Goal: Find specific page/section: Find specific page/section

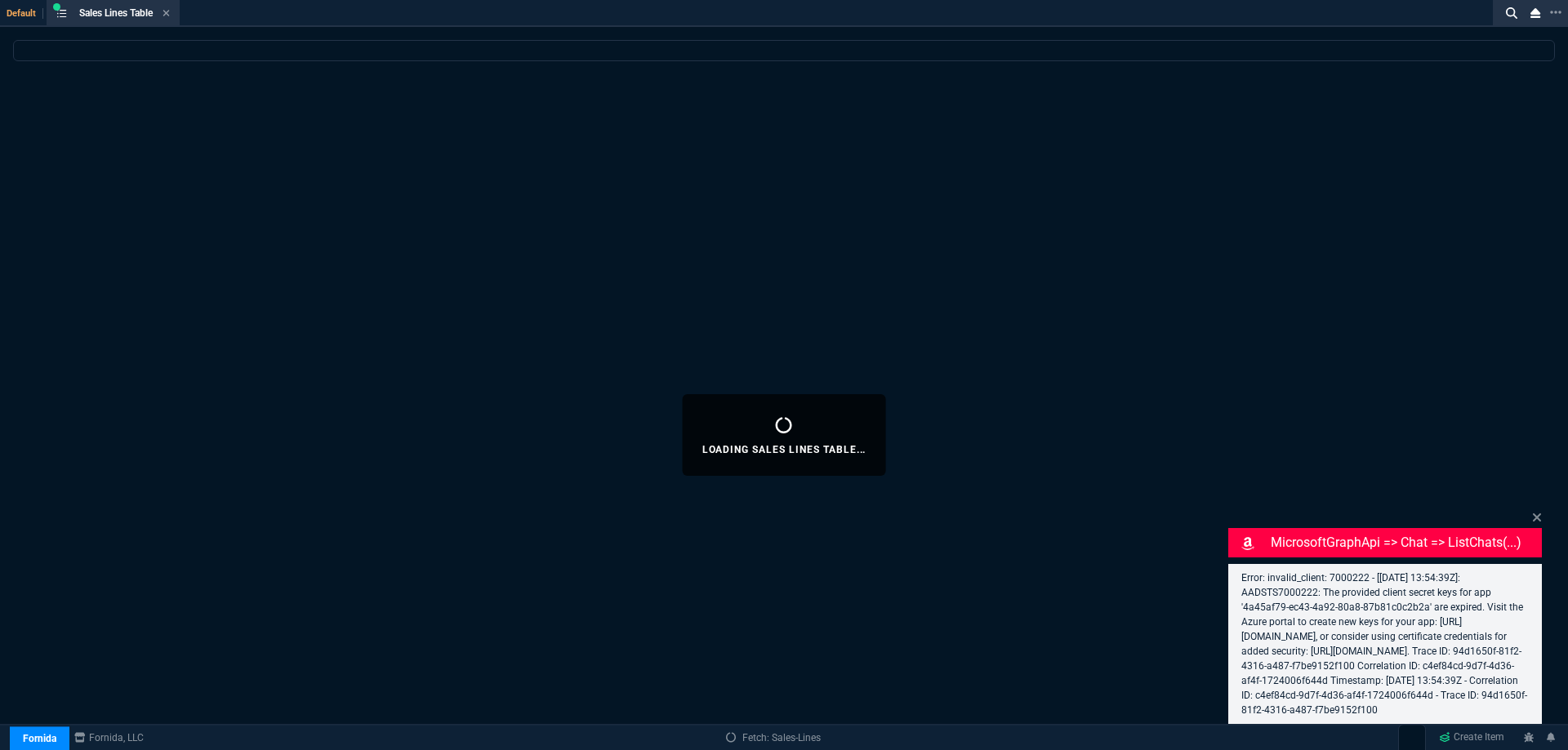
select select
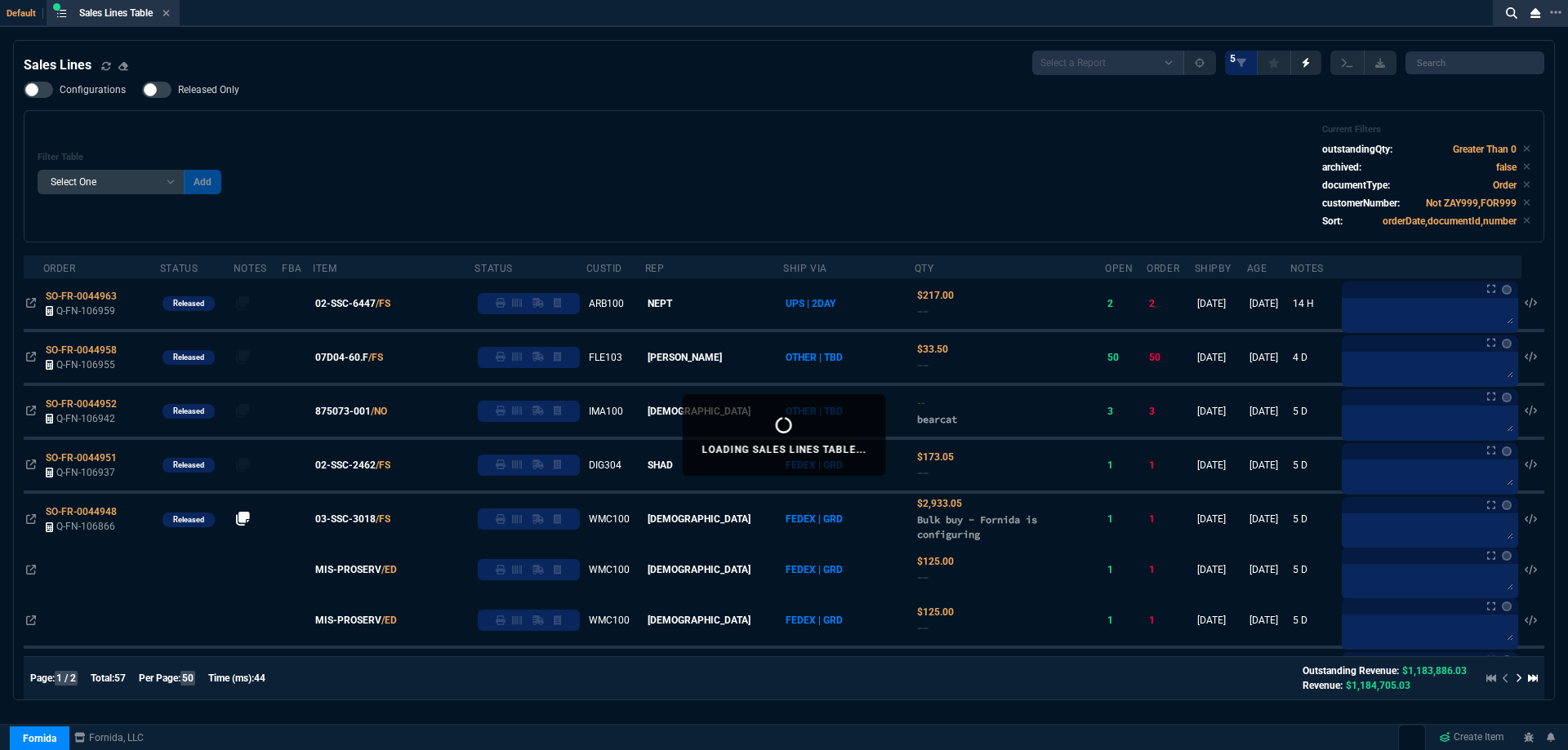
drag, startPoint x: 353, startPoint y: 305, endPoint x: 387, endPoint y: 331, distance: 42.8
click at [353, 305] on span "02-SSC-6447" at bounding box center [346, 303] width 61 height 14
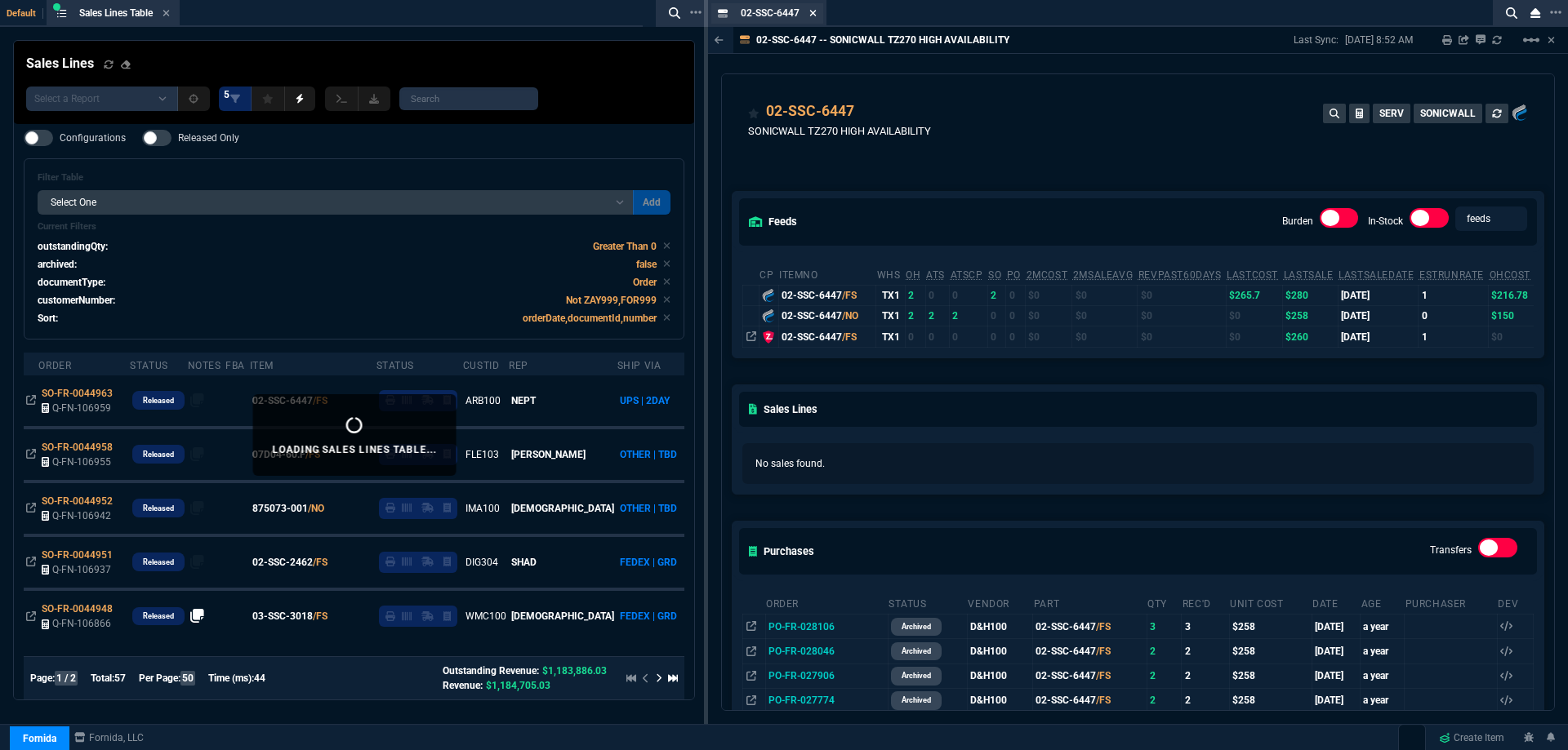
click at [811, 14] on icon at bounding box center [813, 13] width 8 height 10
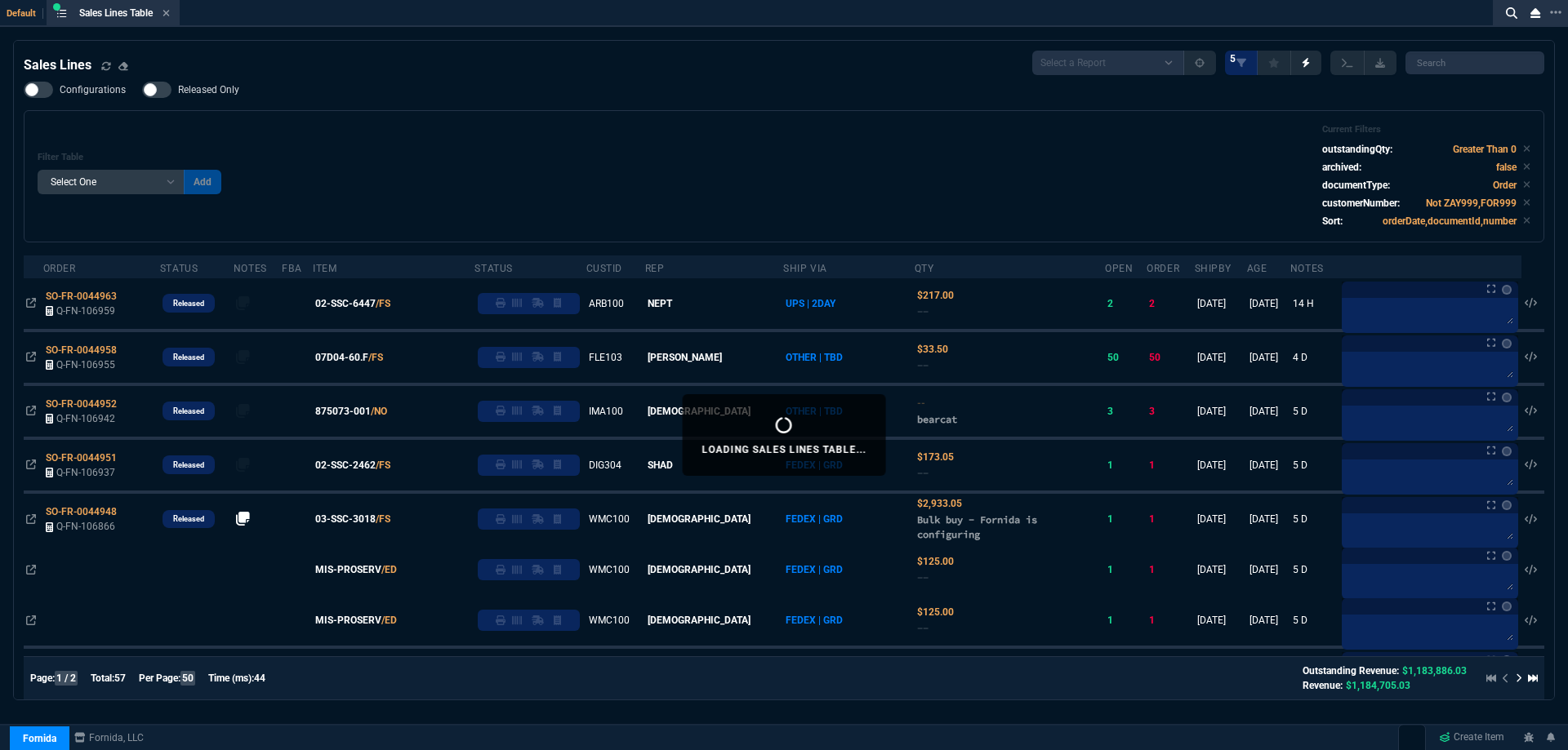
click at [343, 463] on span "02-SSC-2462" at bounding box center [346, 465] width 61 height 14
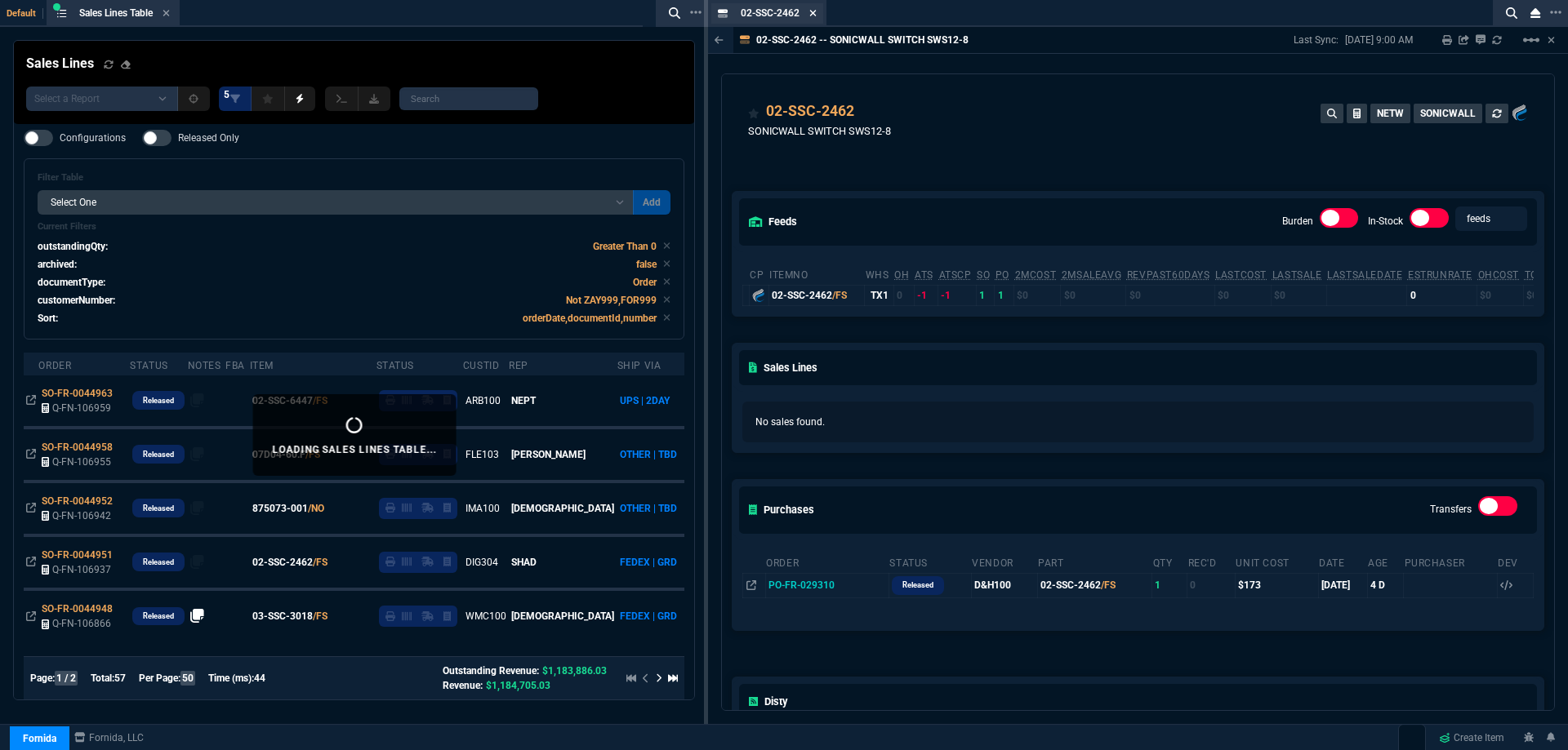
click at [814, 12] on icon at bounding box center [813, 13] width 8 height 10
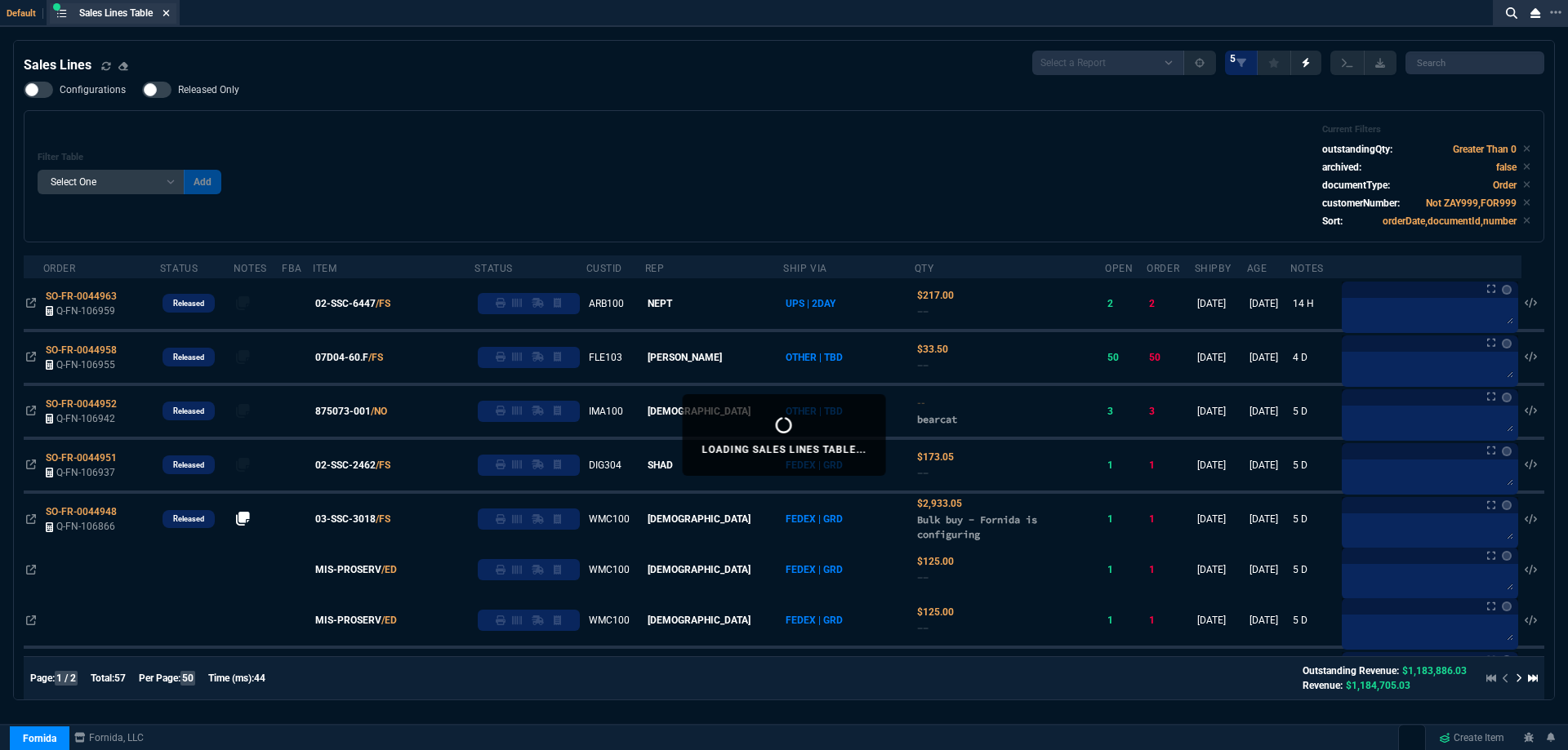
click at [169, 15] on icon at bounding box center [166, 13] width 8 height 10
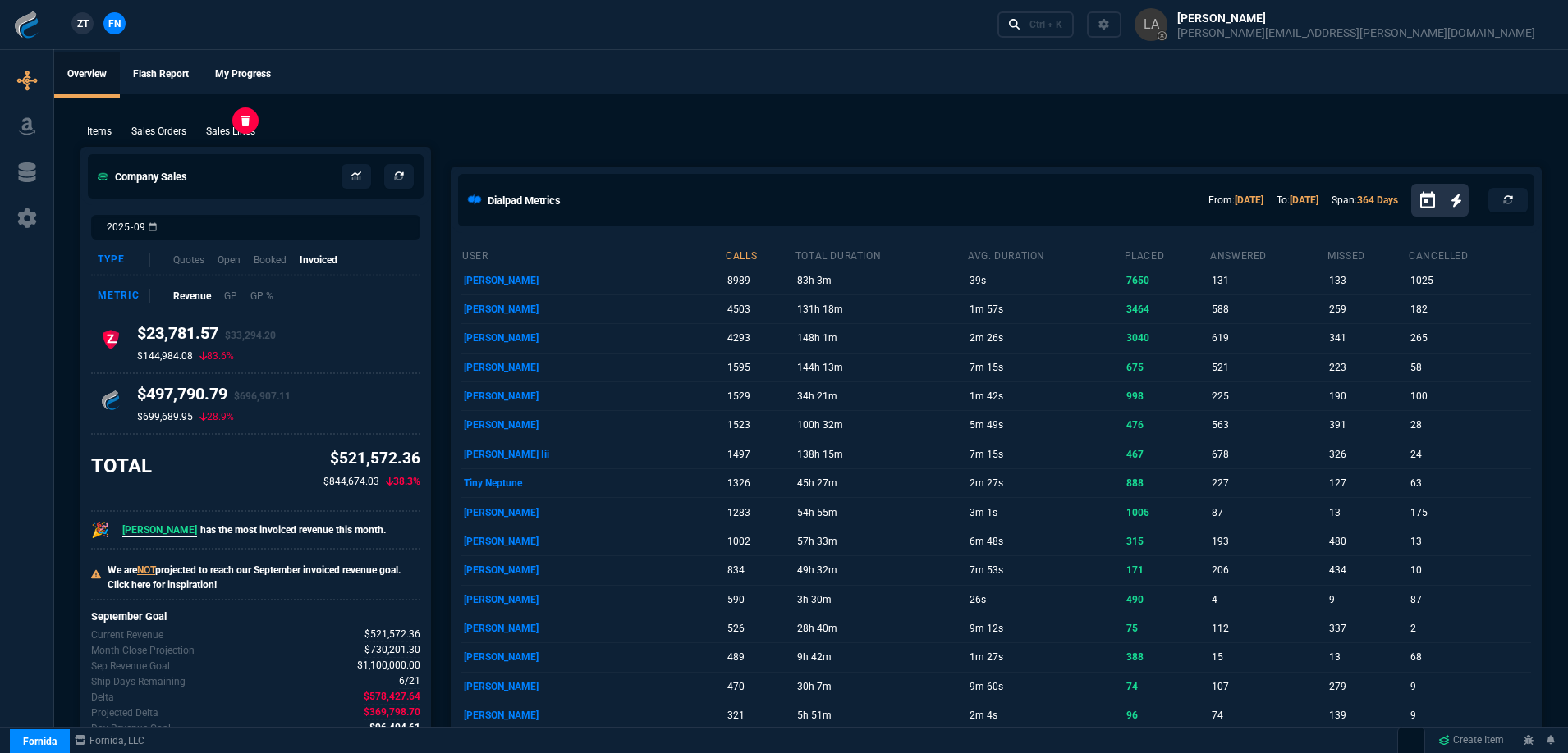
click at [252, 133] on p "Sales Lines" at bounding box center [231, 131] width 49 height 14
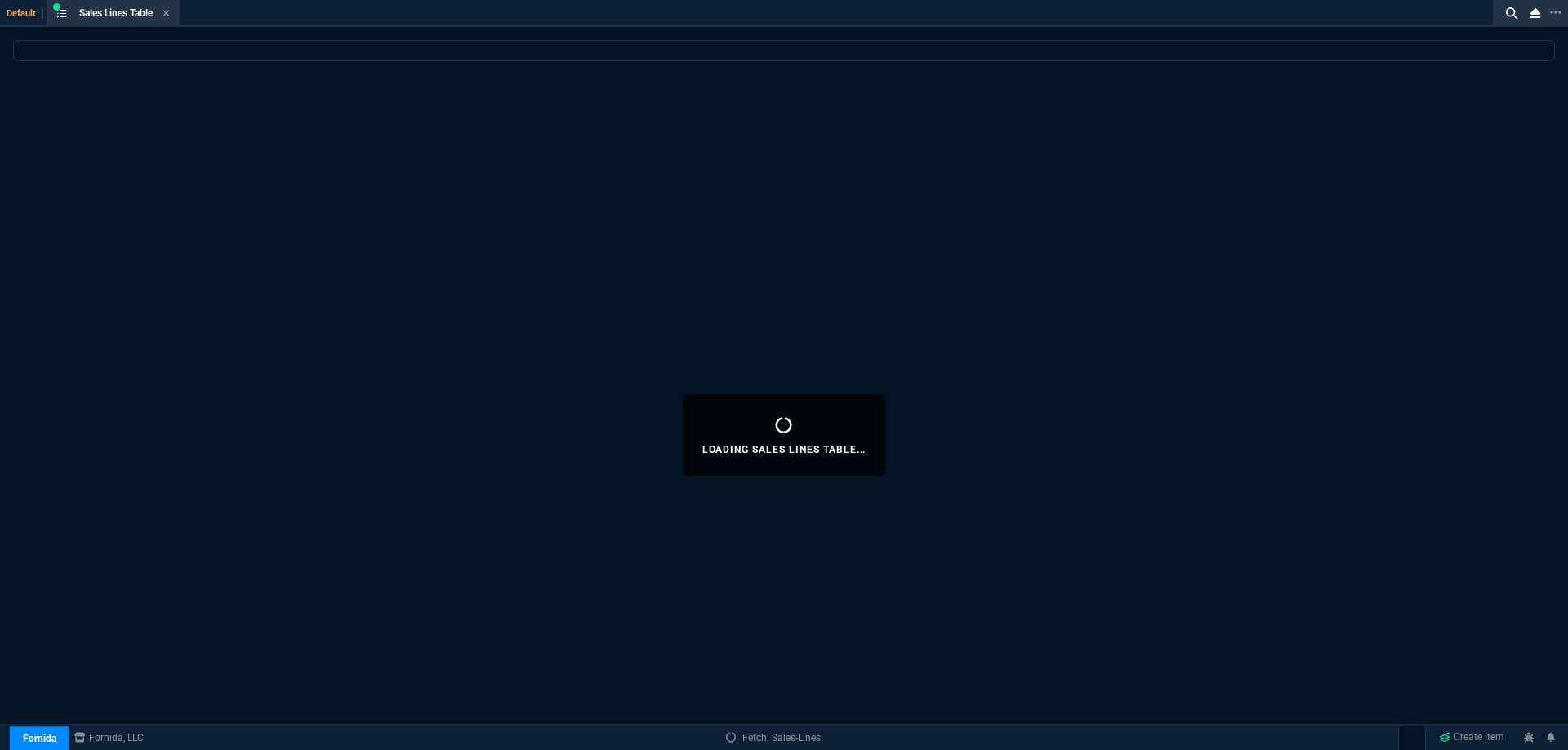
select select
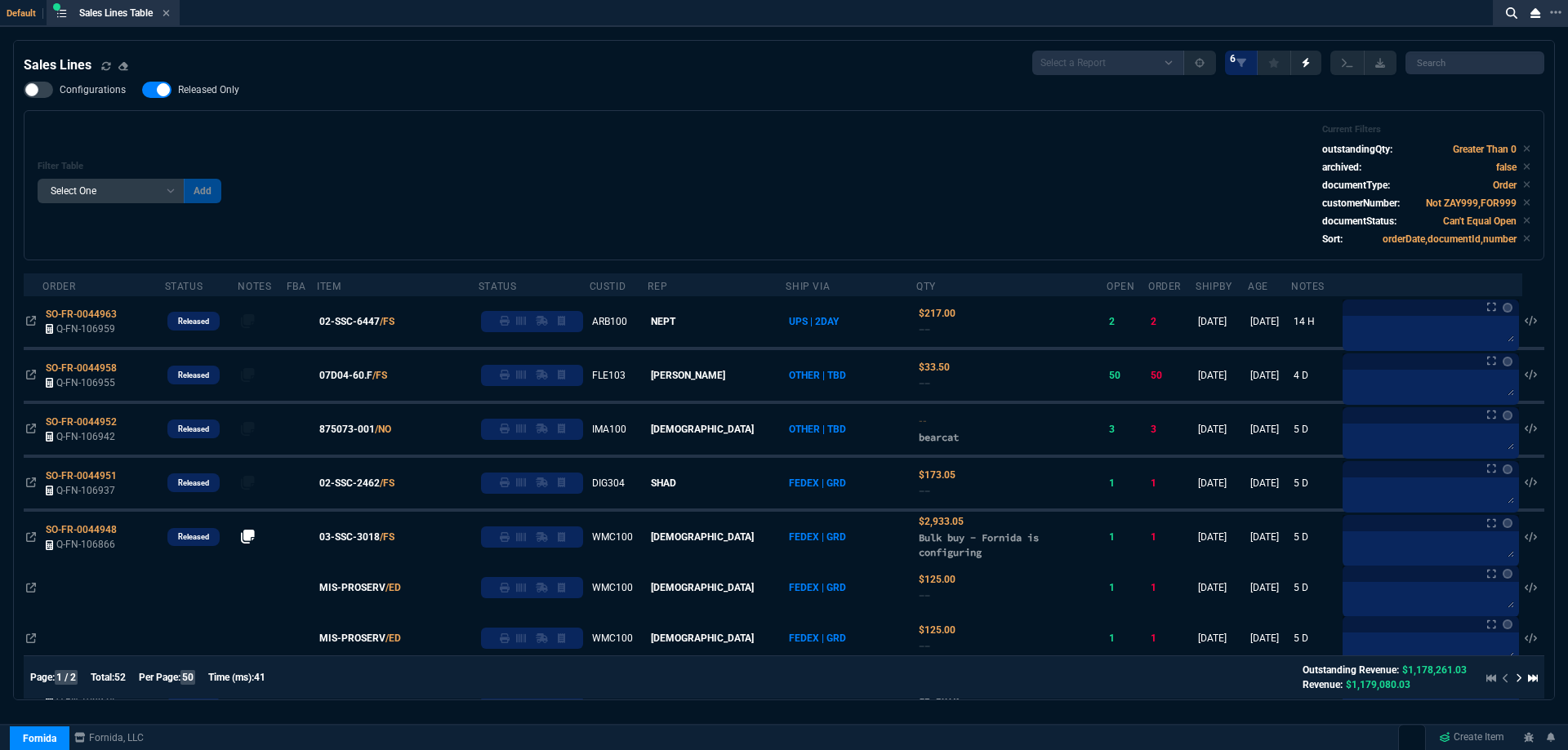
click at [510, 325] on icon at bounding box center [505, 321] width 10 height 10
click at [214, 93] on span "Released Only" at bounding box center [208, 89] width 62 height 13
click at [142, 90] on input "Released Only" at bounding box center [141, 89] width 1 height 1
checkbox input "false"
click at [613, 139] on div "Filter Table Select One Add Filter () Age () ATS () Cond (itemVariantCode) Cust…" at bounding box center [784, 185] width 1493 height 122
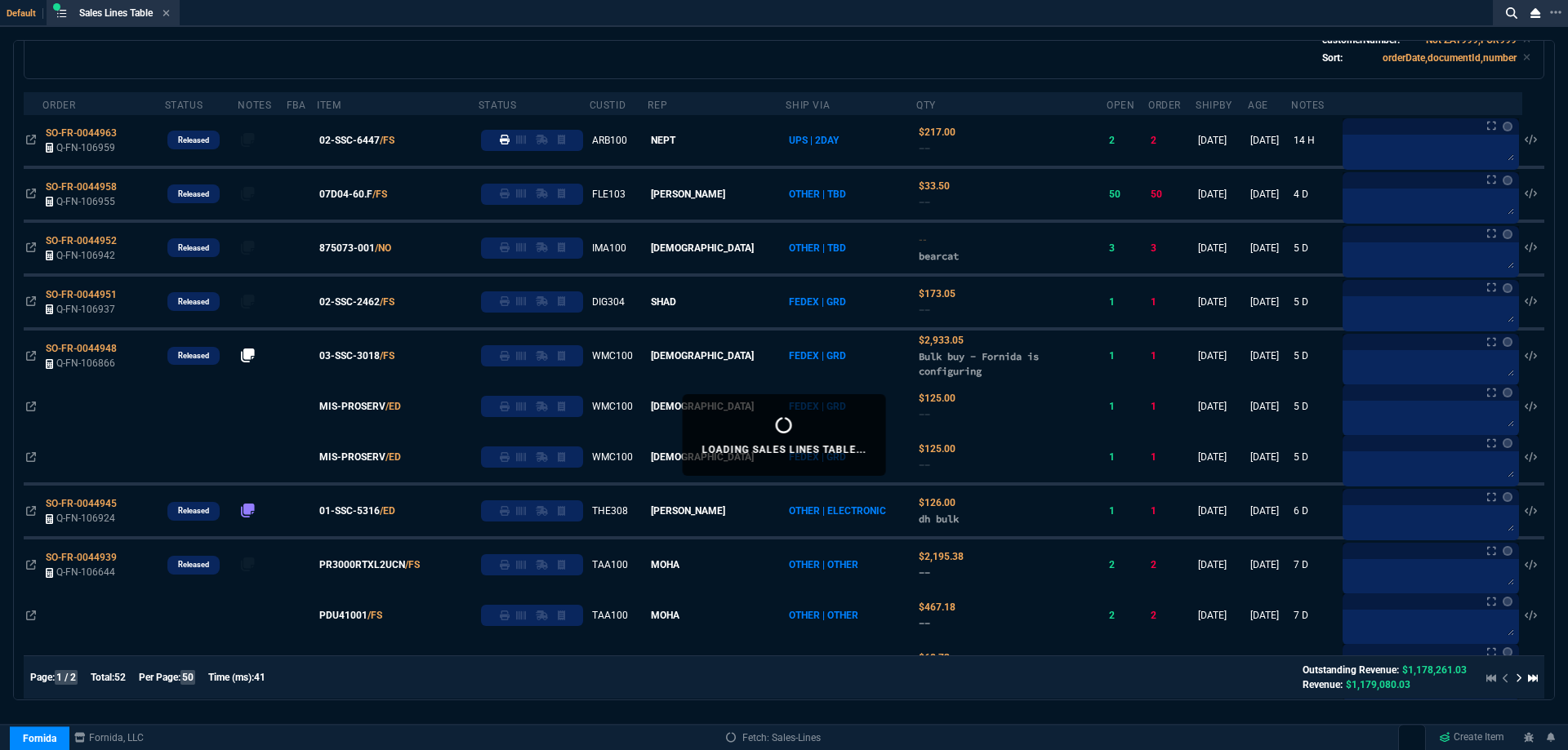
scroll to position [101, 0]
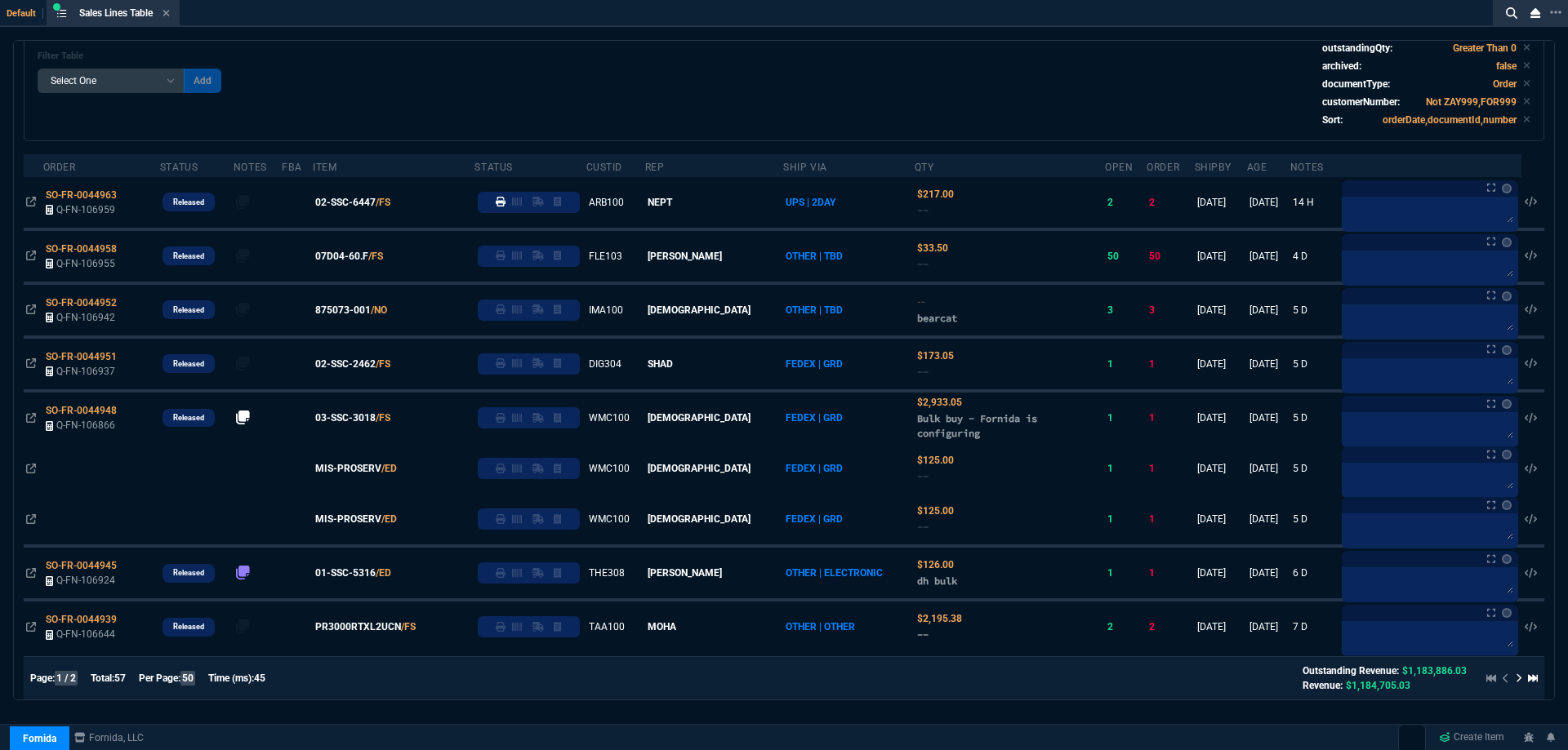
click at [166, 14] on icon at bounding box center [166, 13] width 8 height 10
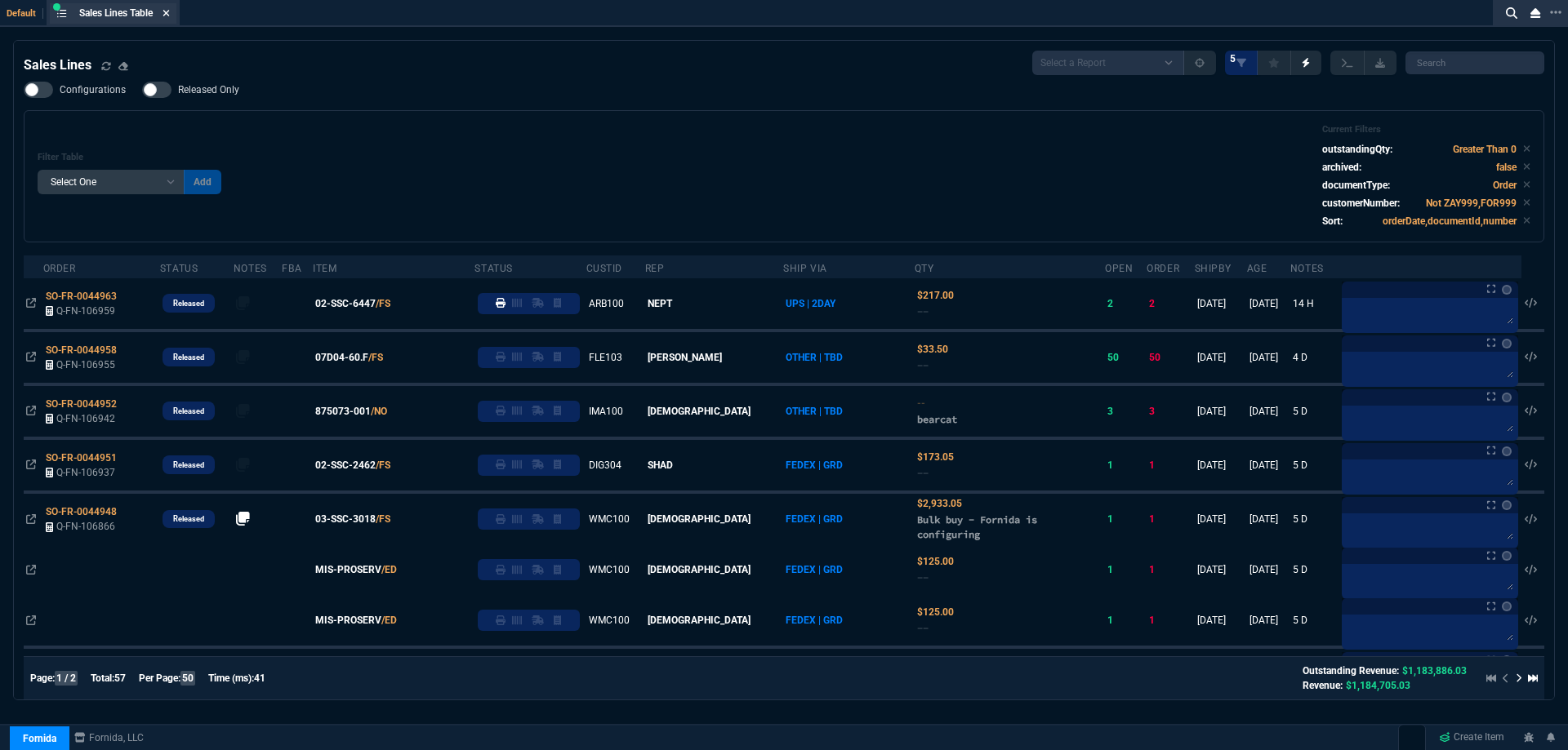
click at [165, 11] on icon at bounding box center [166, 13] width 8 height 10
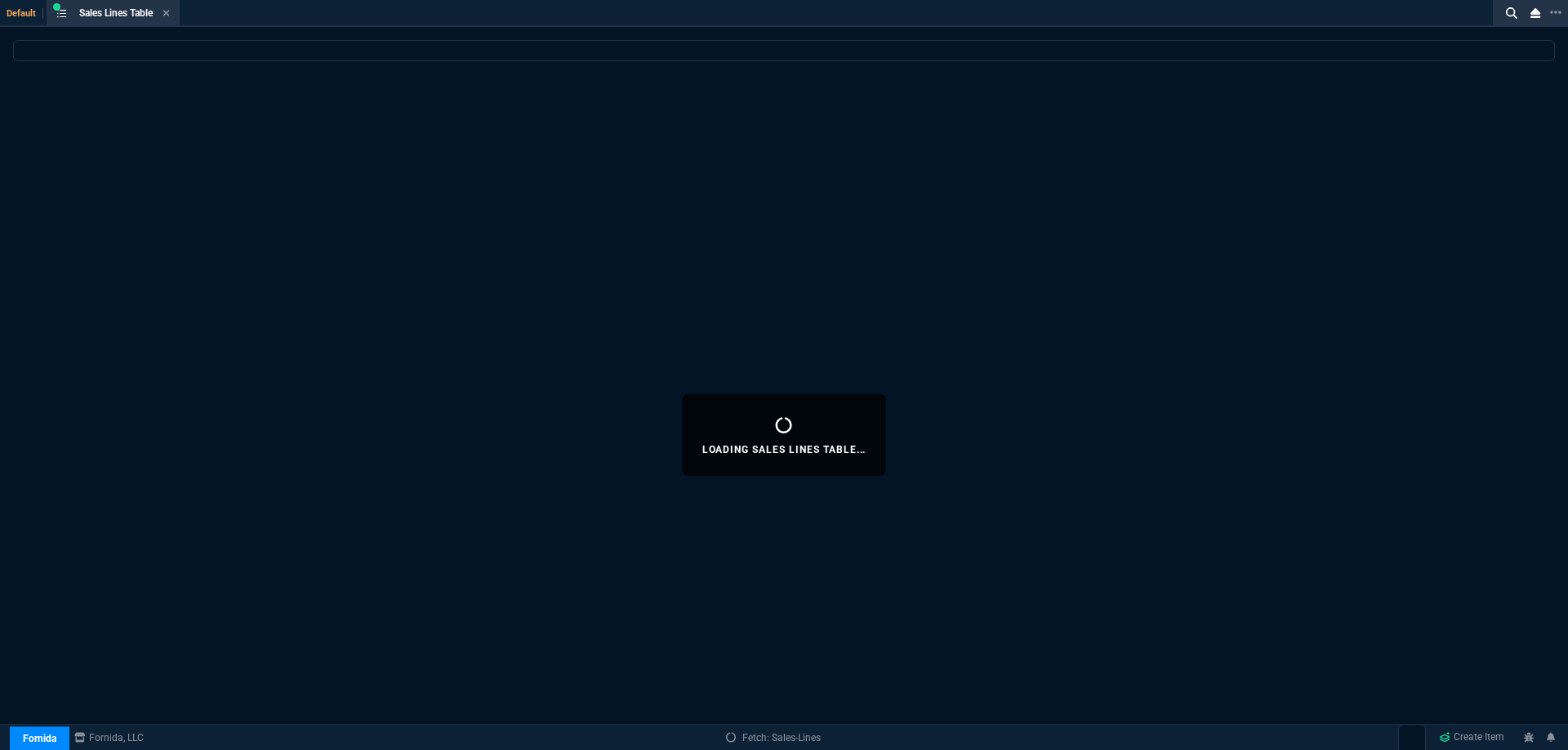
click at [168, 15] on div "ZT FN Ctrl + K" at bounding box center [784, 24] width 1568 height 49
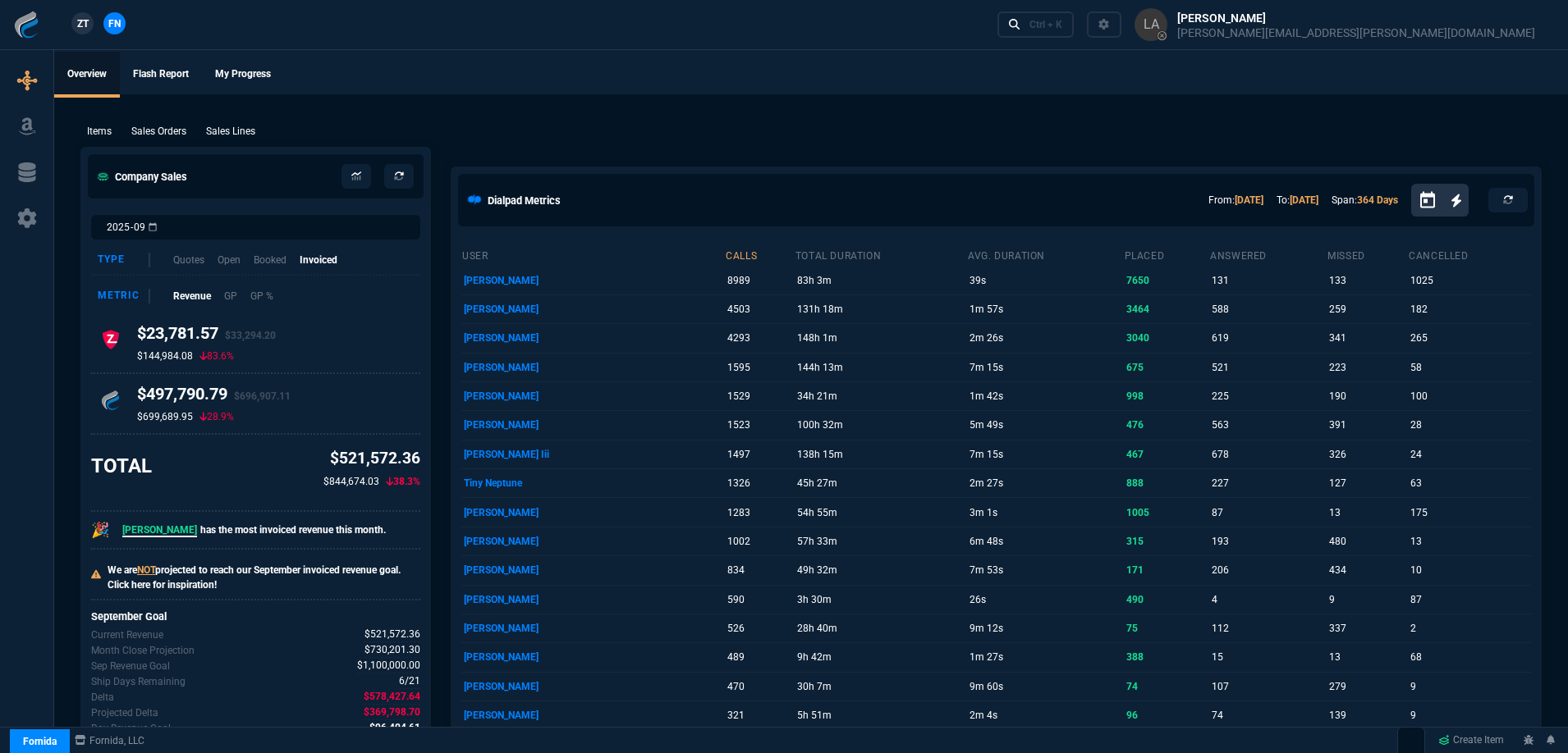
click at [93, 25] on nx-fornida-client-manager "ZT FN" at bounding box center [98, 25] width 64 height 25
click at [92, 26] on link "ZT" at bounding box center [82, 24] width 22 height 22
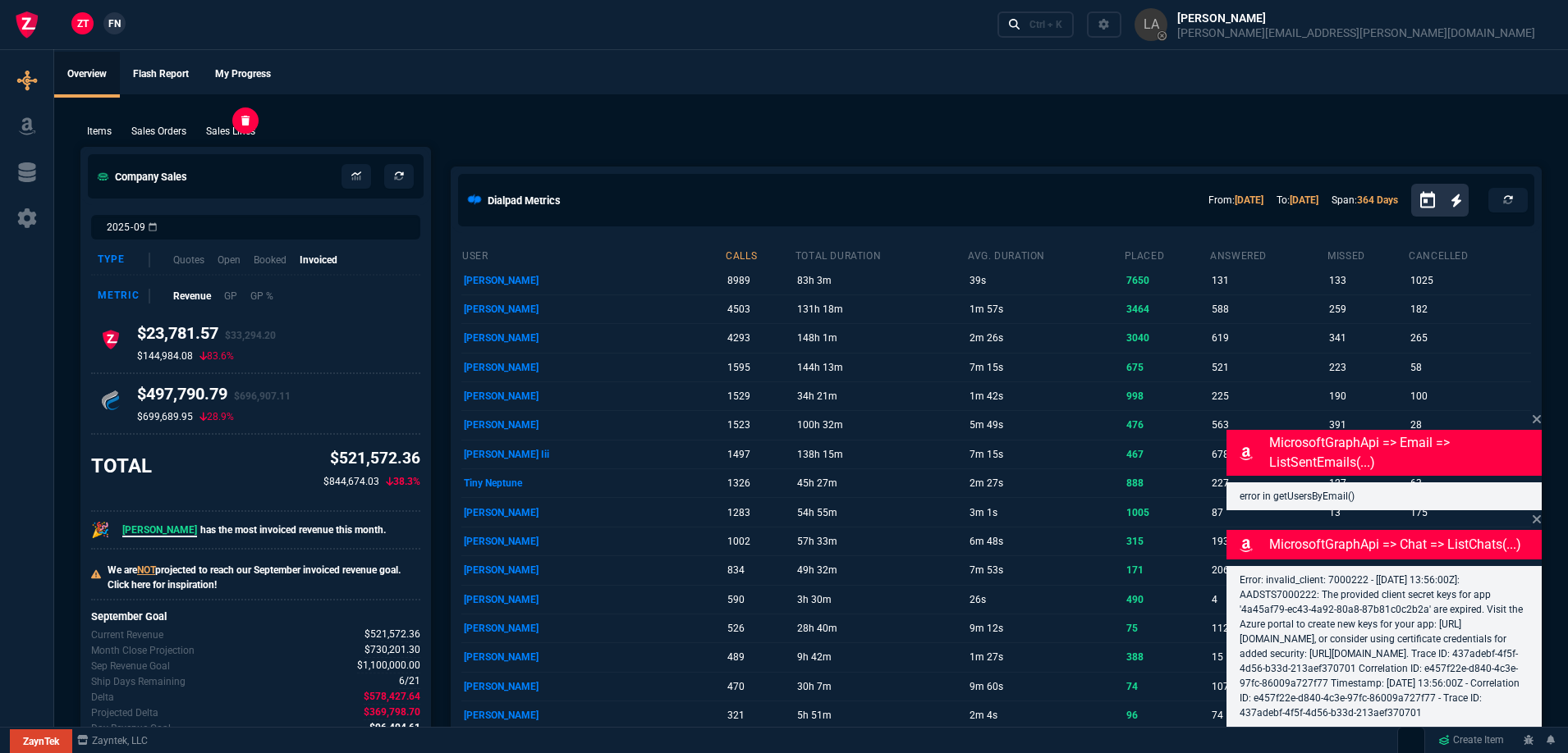
click at [243, 129] on p "Sales Lines" at bounding box center [231, 131] width 49 height 14
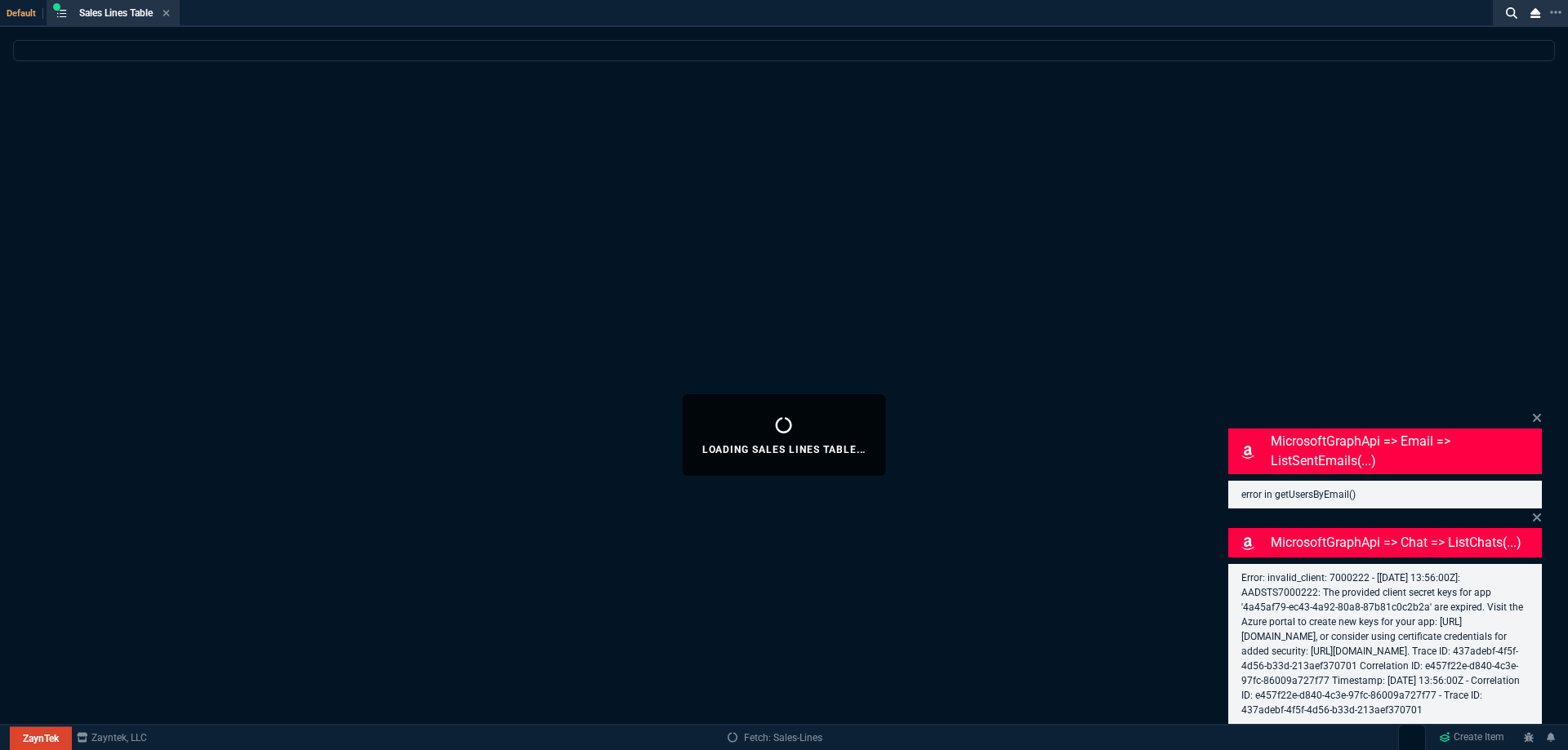
select select
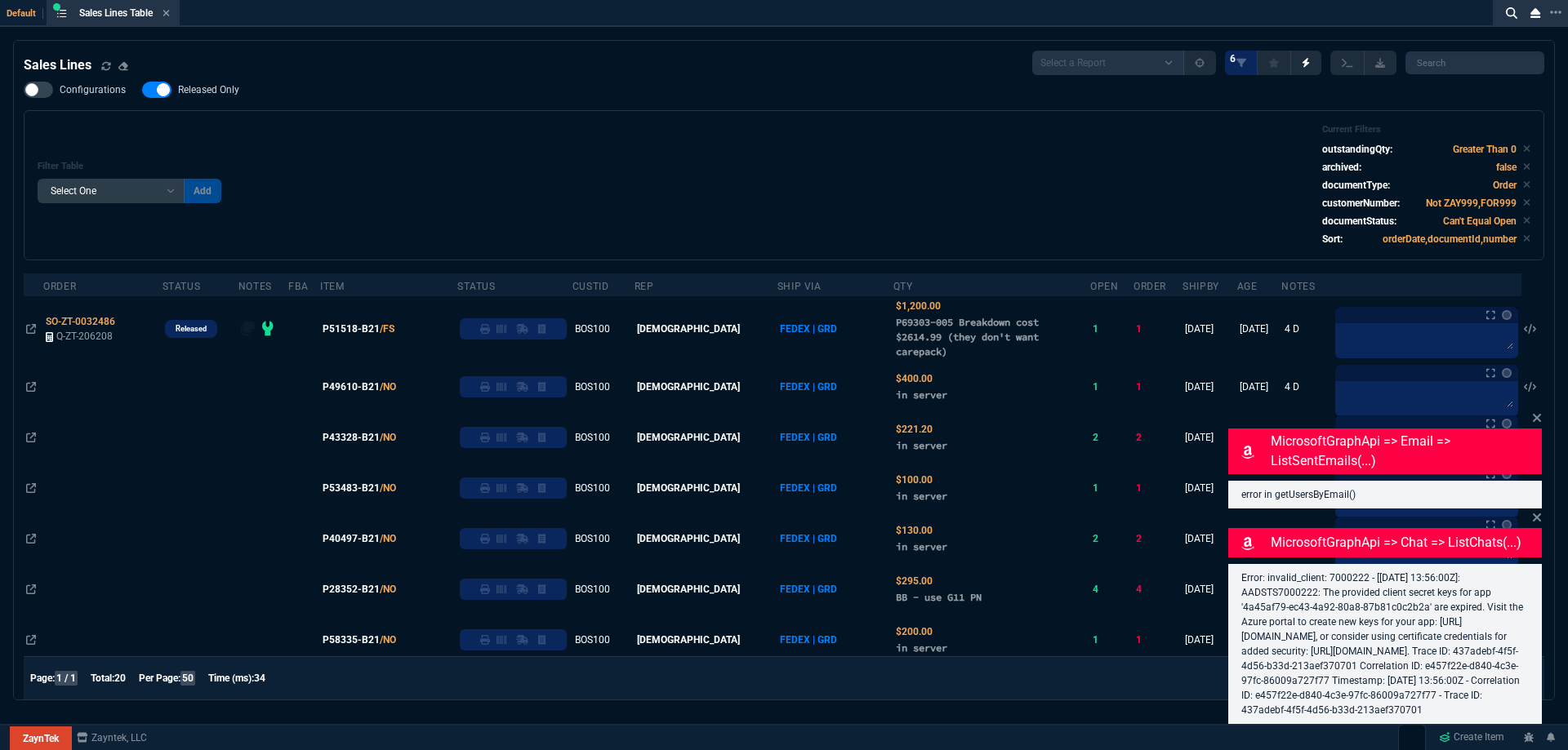
click at [224, 91] on span "Released Only" at bounding box center [208, 89] width 62 height 13
click at [142, 90] on input "Released Only" at bounding box center [141, 89] width 1 height 1
checkbox input "false"
click at [538, 130] on div "Filter Table Select One Add Filter () Age () ATS () Cond (itemVariantCode) Cust…" at bounding box center [784, 185] width 1493 height 122
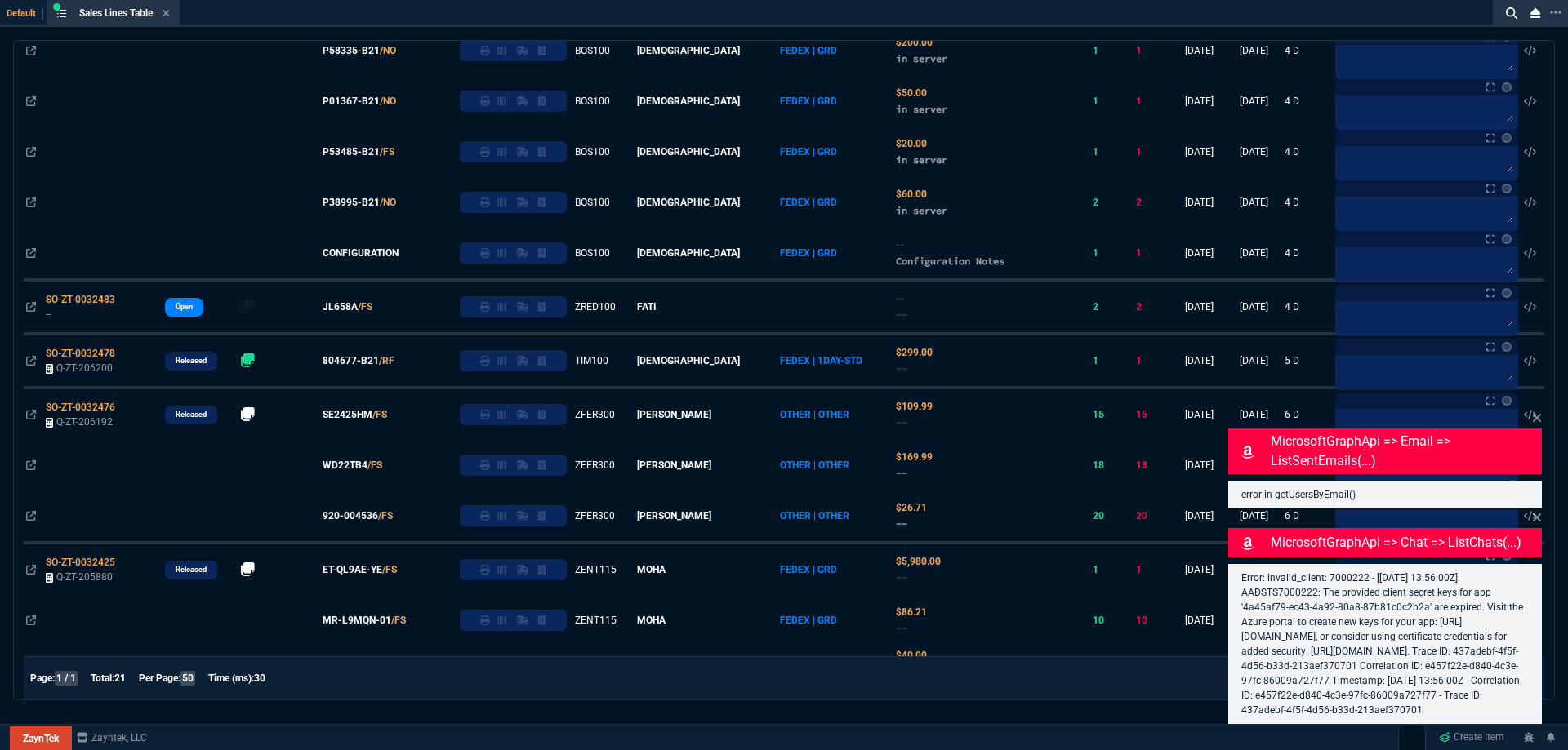
scroll to position [571, 0]
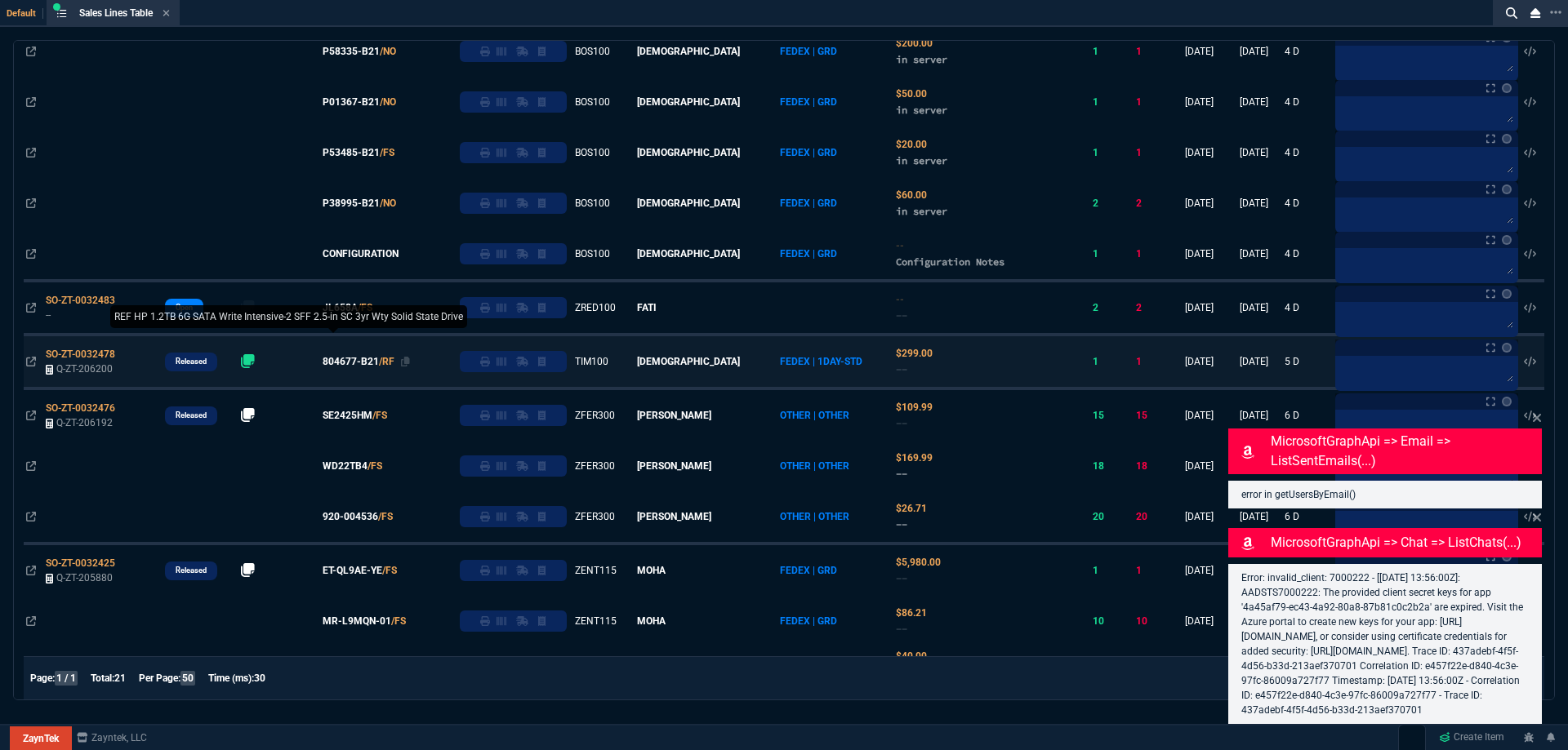
click at [357, 362] on span "804677-B21" at bounding box center [350, 361] width 57 height 14
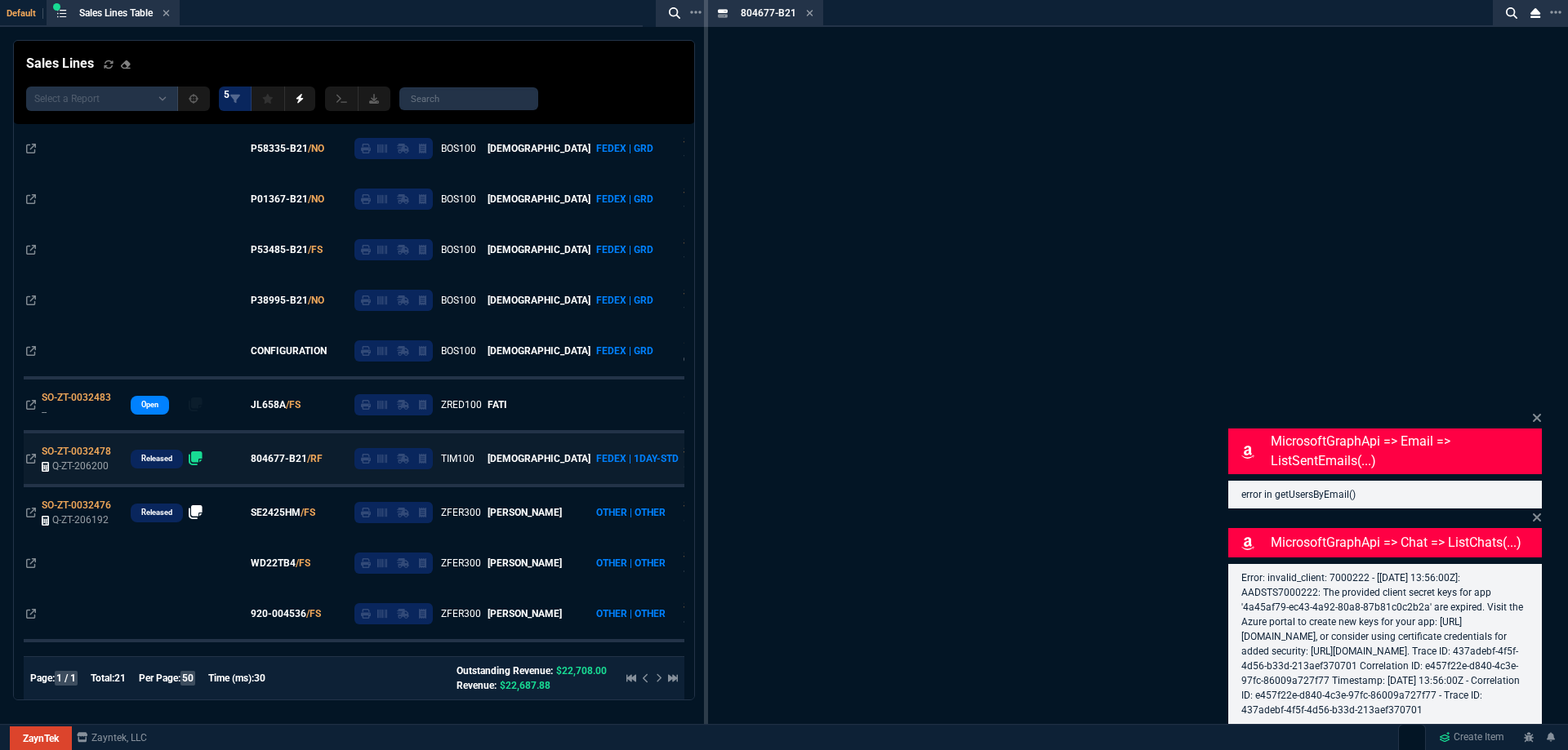
scroll to position [668, 0]
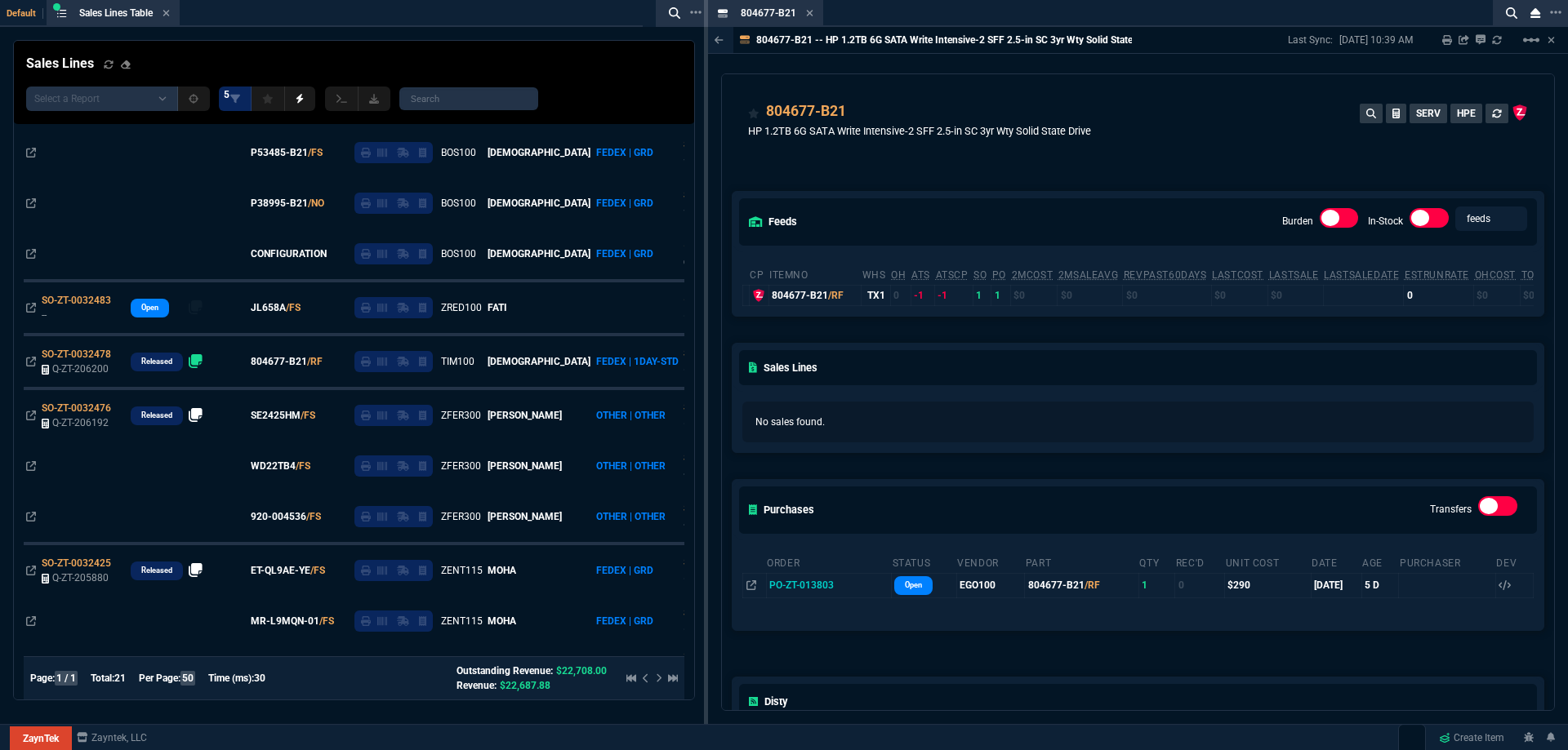
click at [807, 18] on fa-icon at bounding box center [809, 14] width 8 height 12
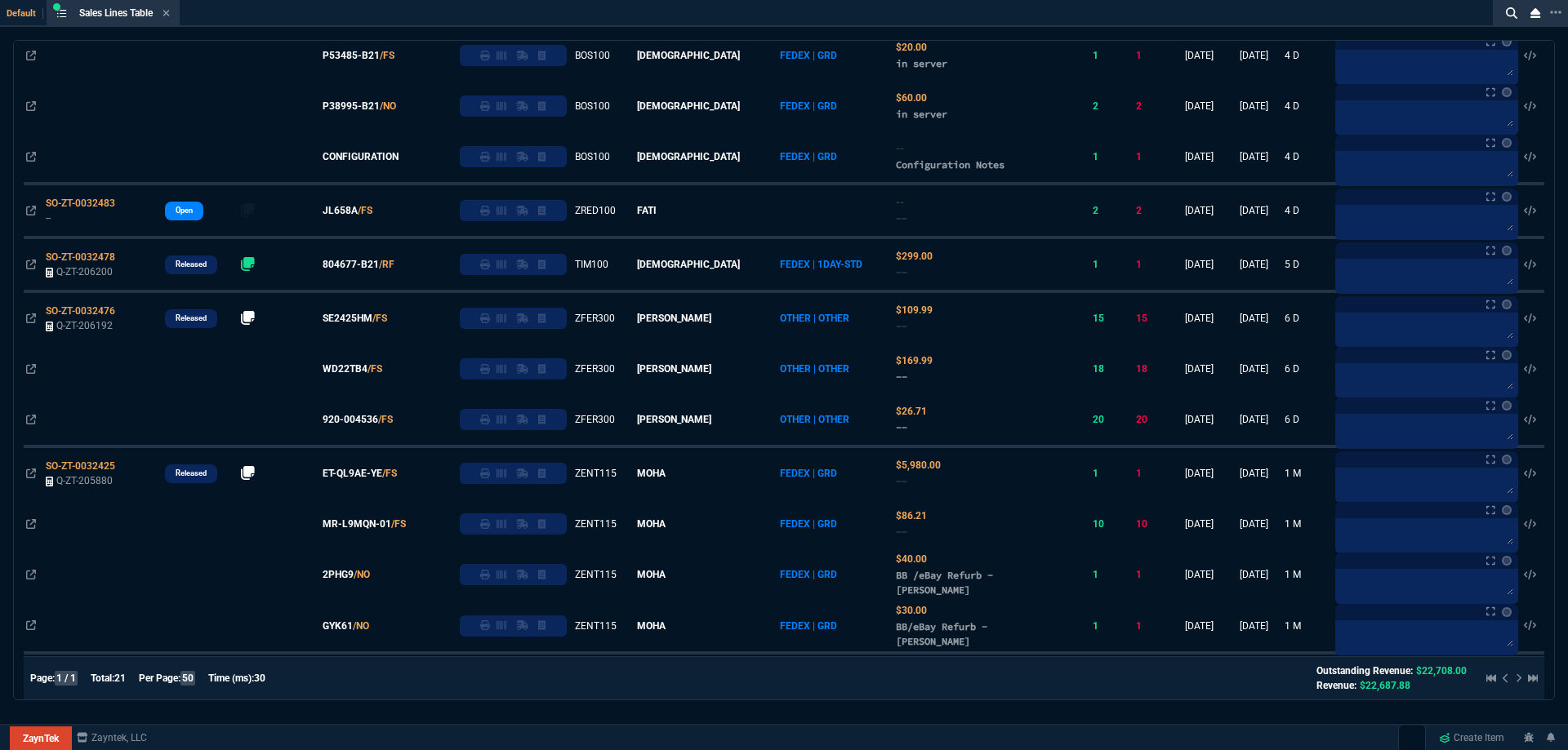
scroll to position [571, 0]
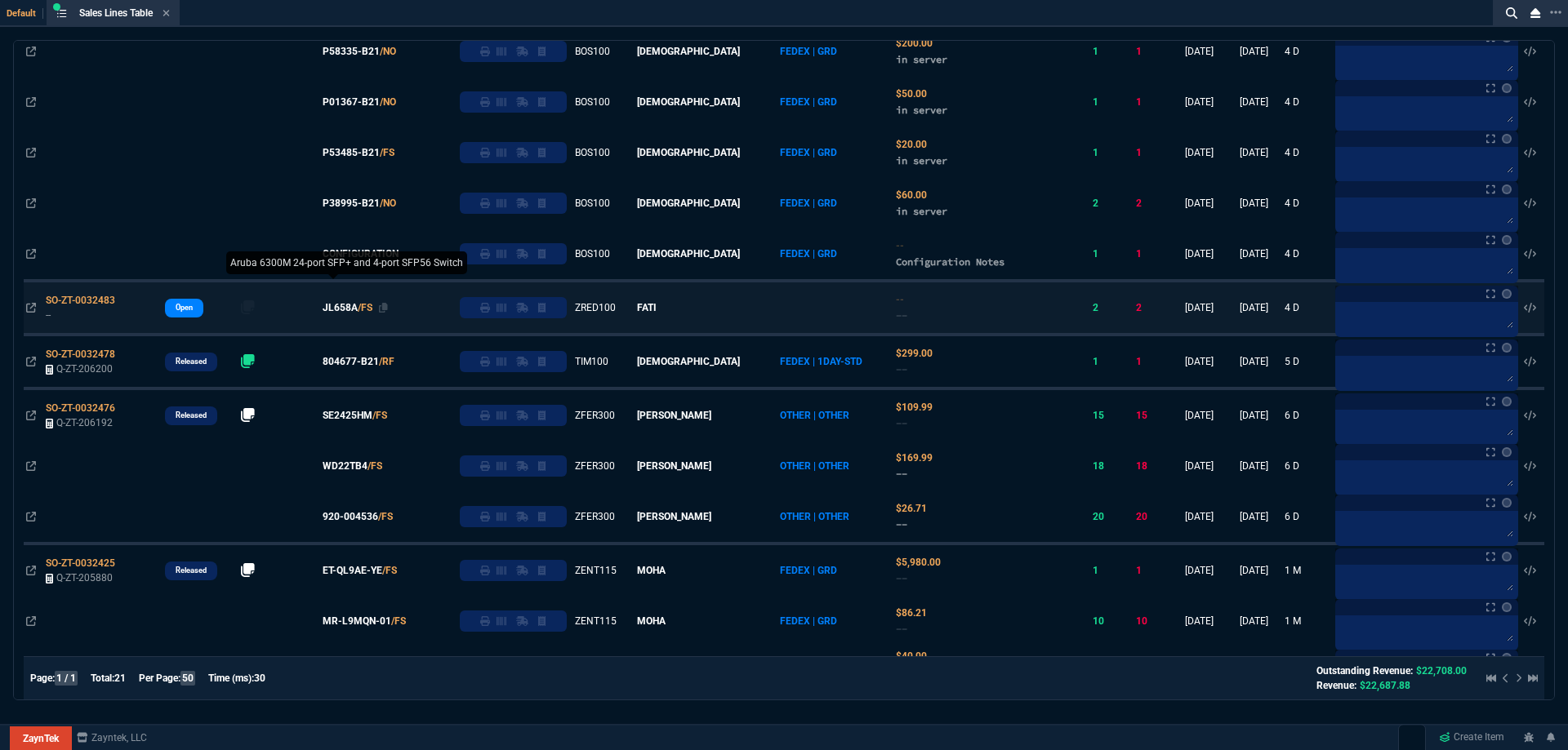
click at [358, 307] on span "JL658A" at bounding box center [340, 307] width 35 height 14
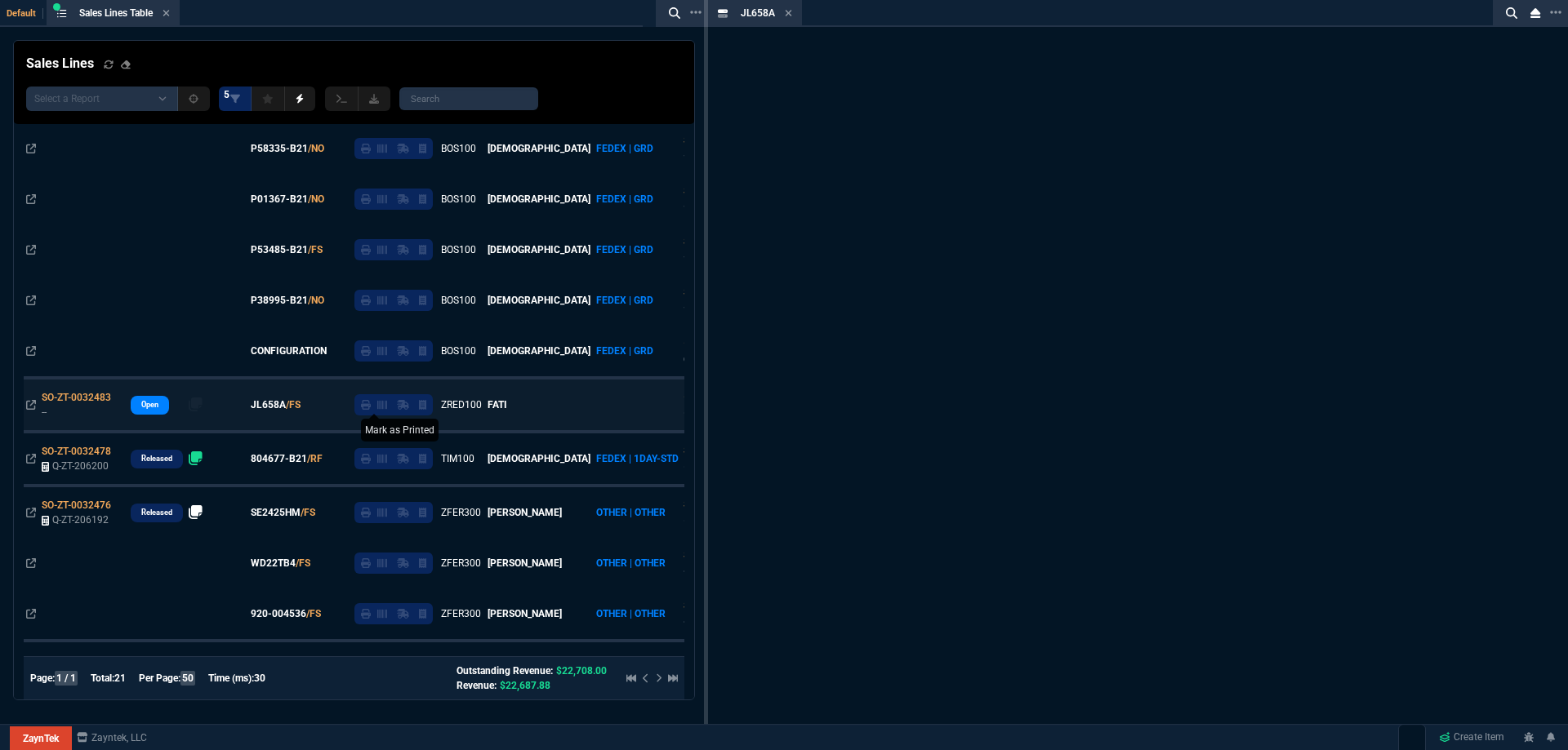
scroll to position [668, 0]
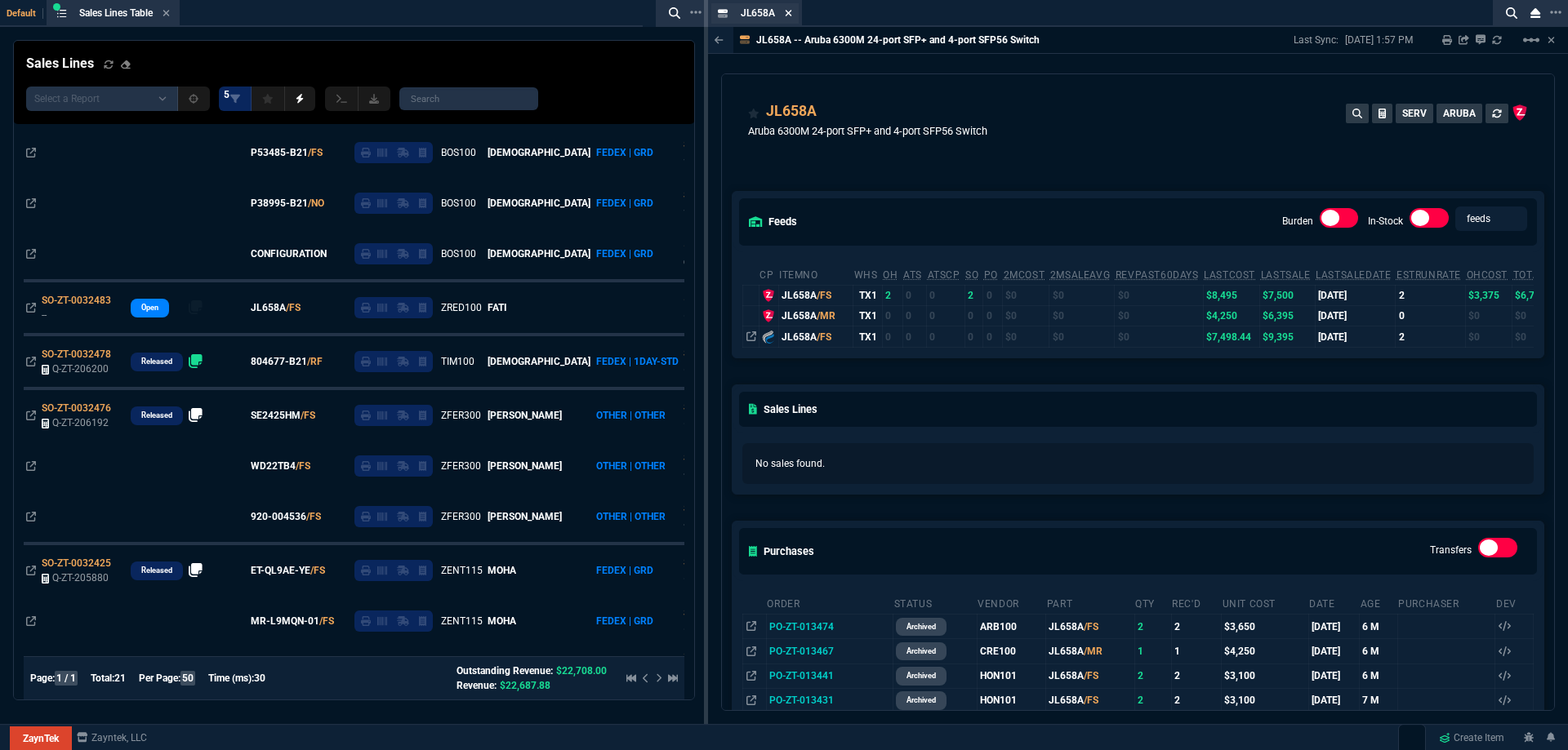
click at [791, 13] on icon at bounding box center [788, 13] width 8 height 10
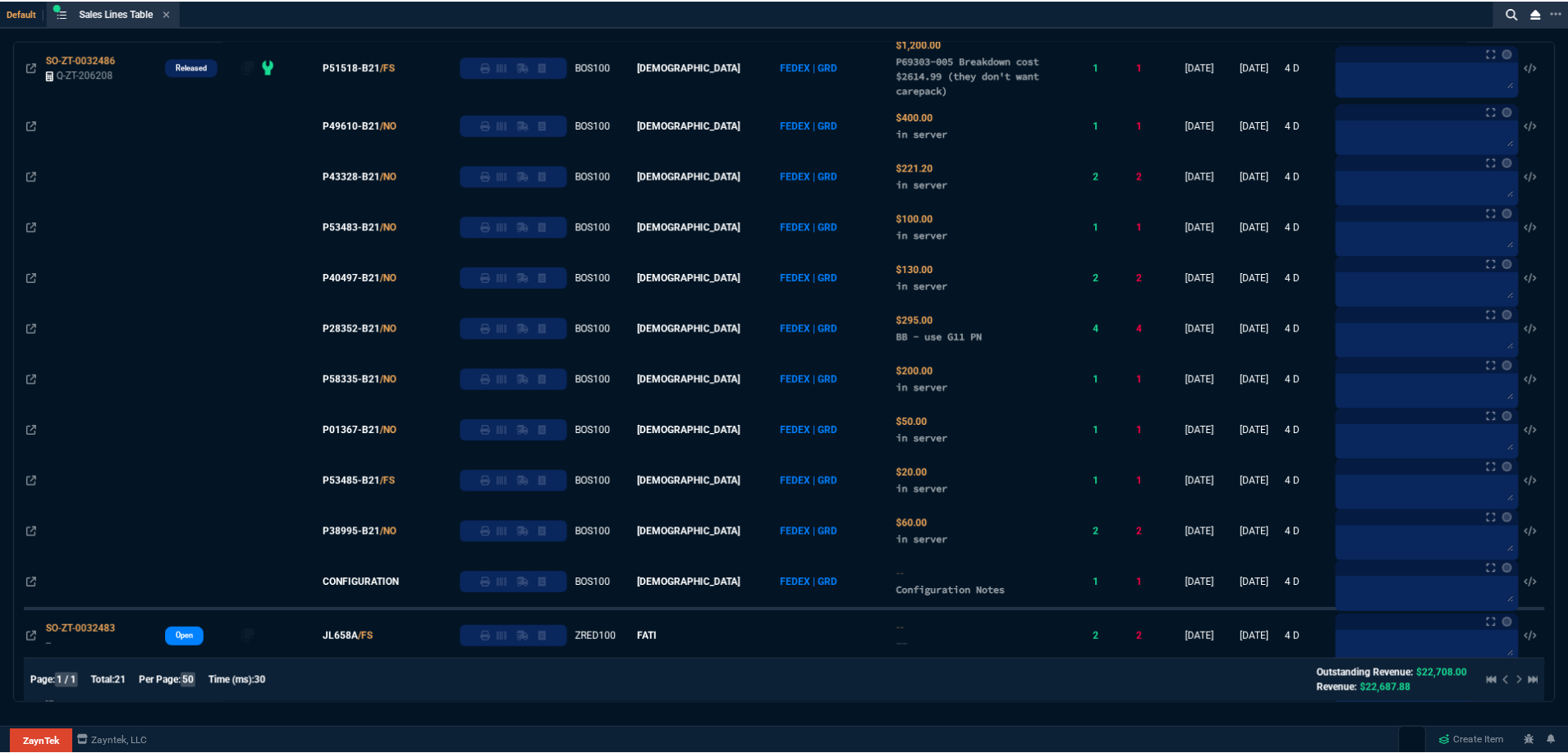
scroll to position [0, 0]
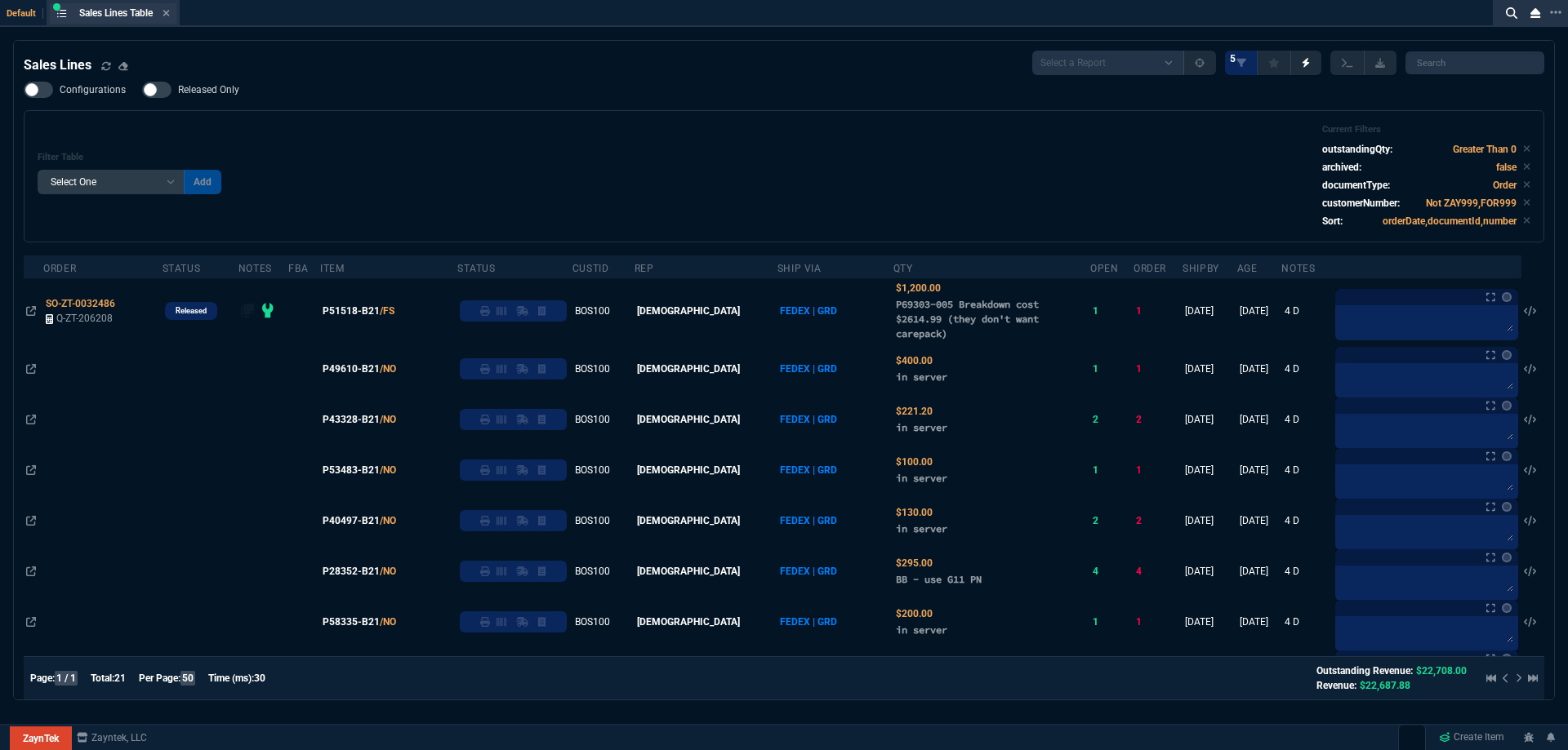
click at [173, 15] on div "Sales Lines Table Sales Line" at bounding box center [113, 13] width 127 height 20
click at [170, 18] on fa-icon at bounding box center [166, 14] width 8 height 12
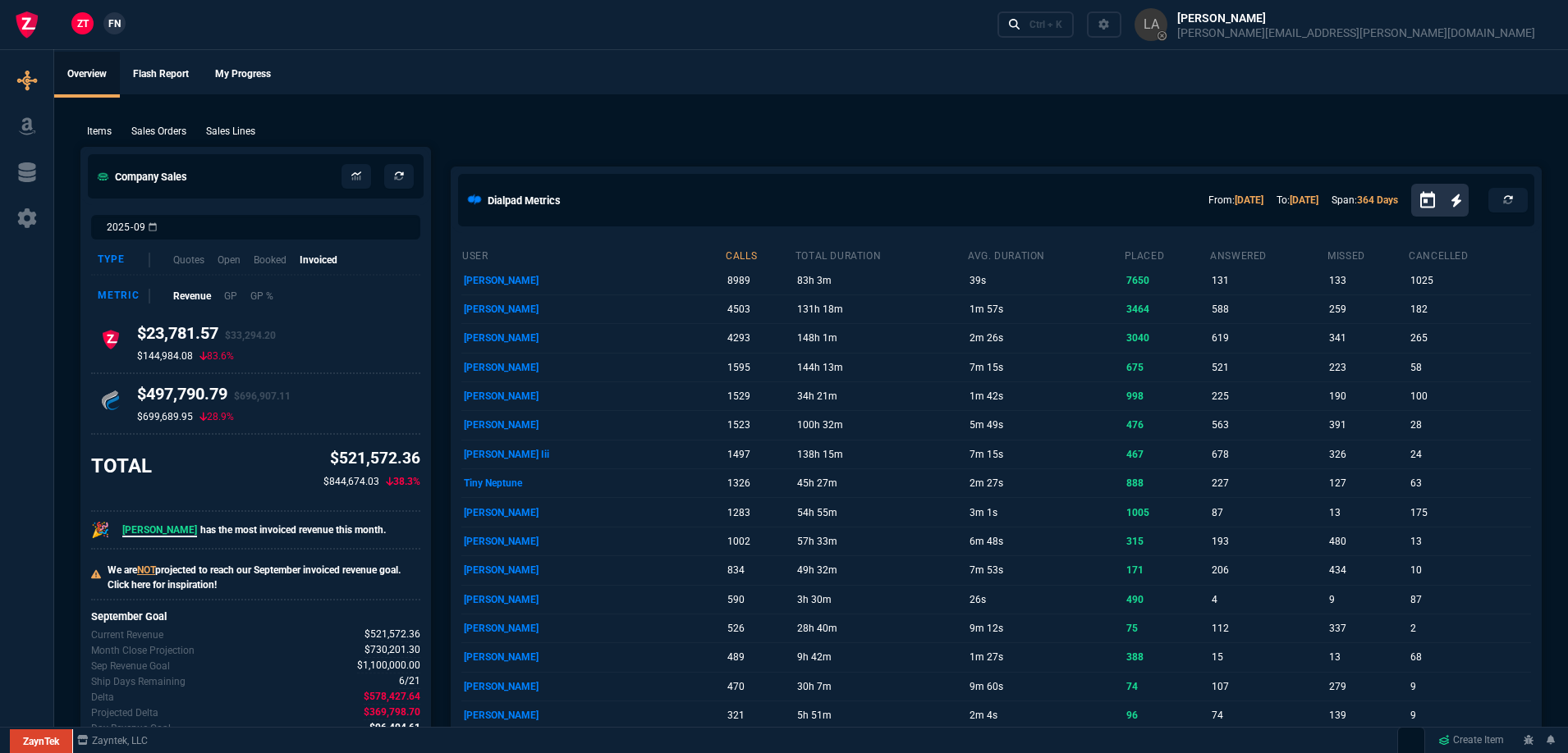
click at [117, 19] on span "FN" at bounding box center [114, 23] width 13 height 14
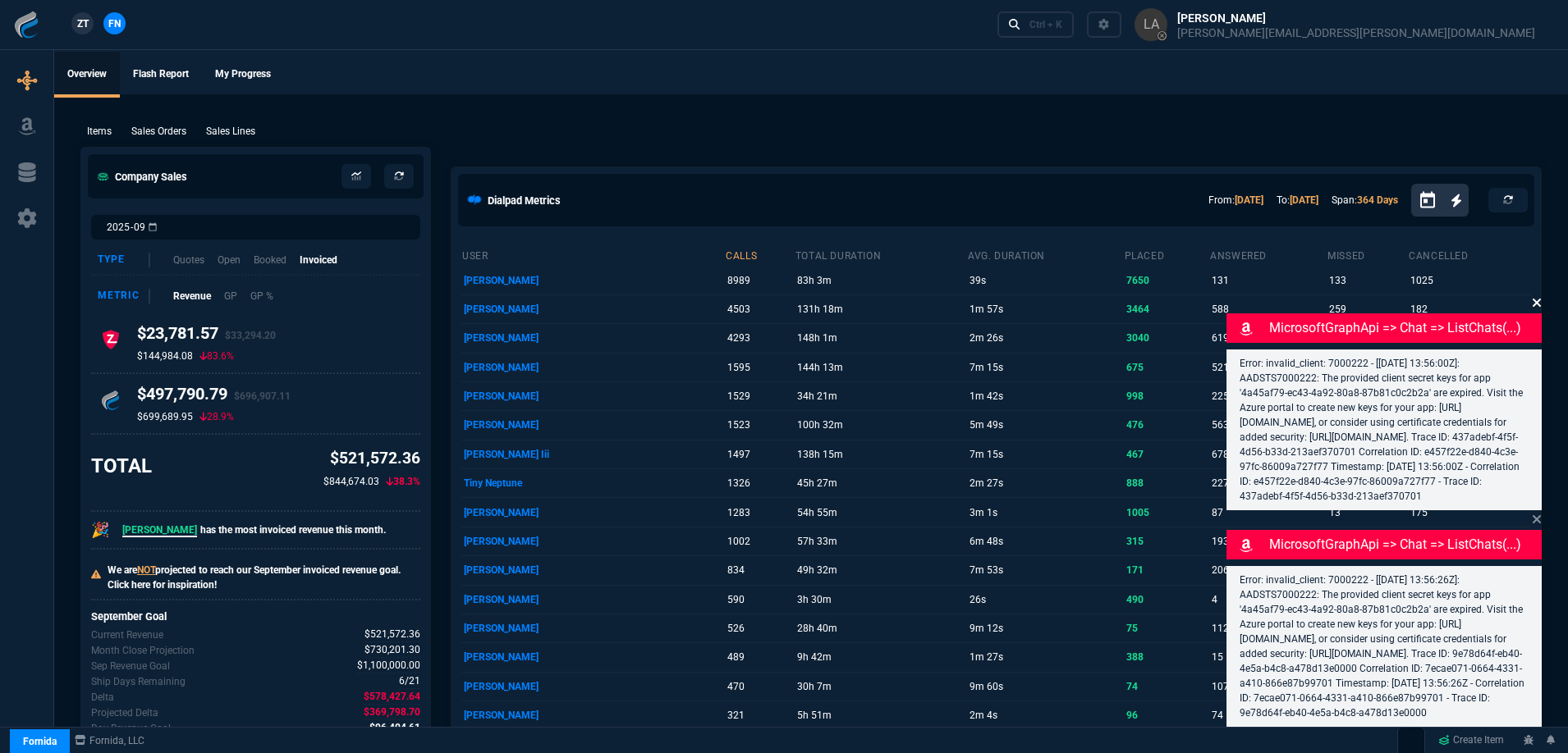
click at [1533, 296] on icon at bounding box center [1537, 302] width 10 height 13
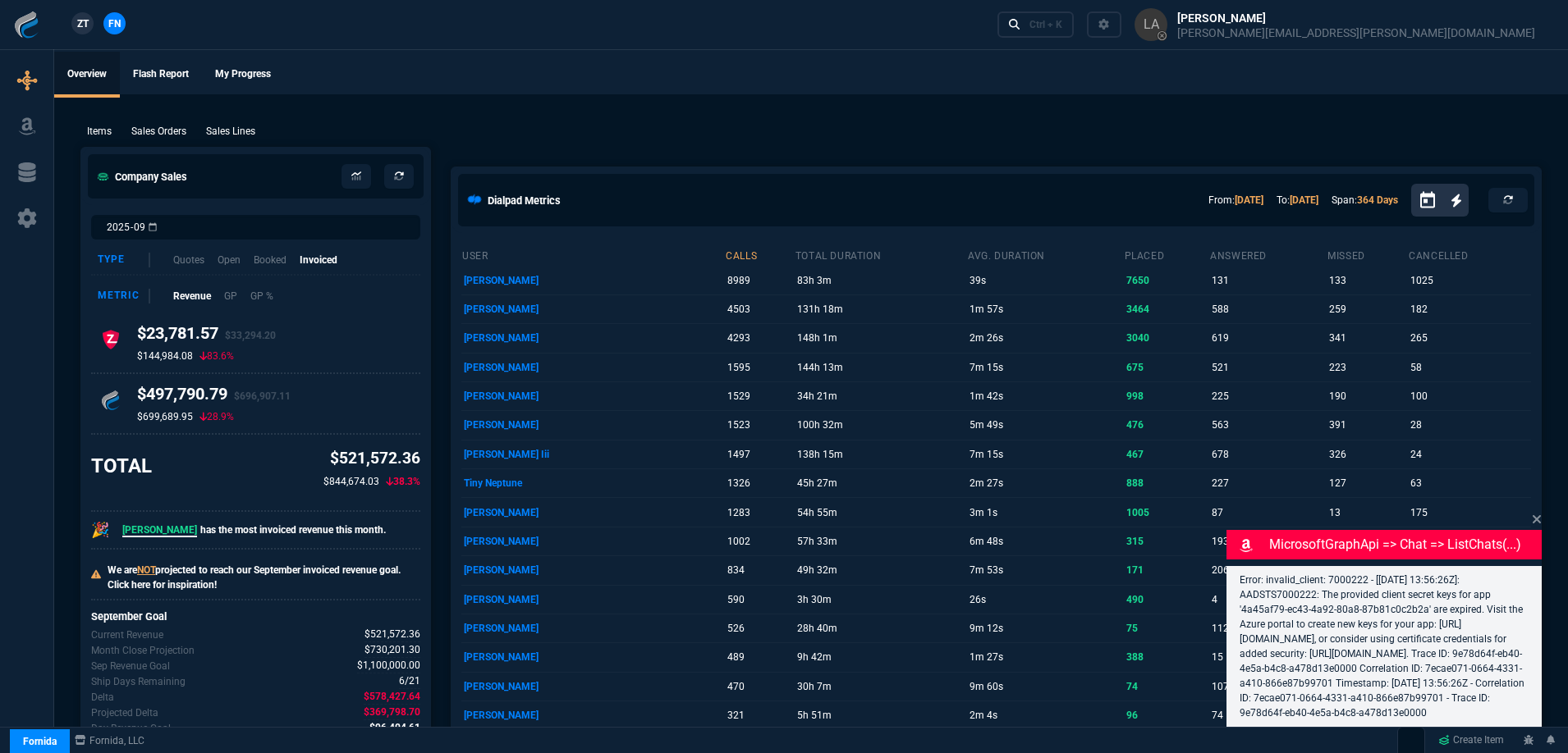
click at [1536, 516] on icon at bounding box center [1537, 520] width 8 height 8
